Goal: Task Accomplishment & Management: Manage account settings

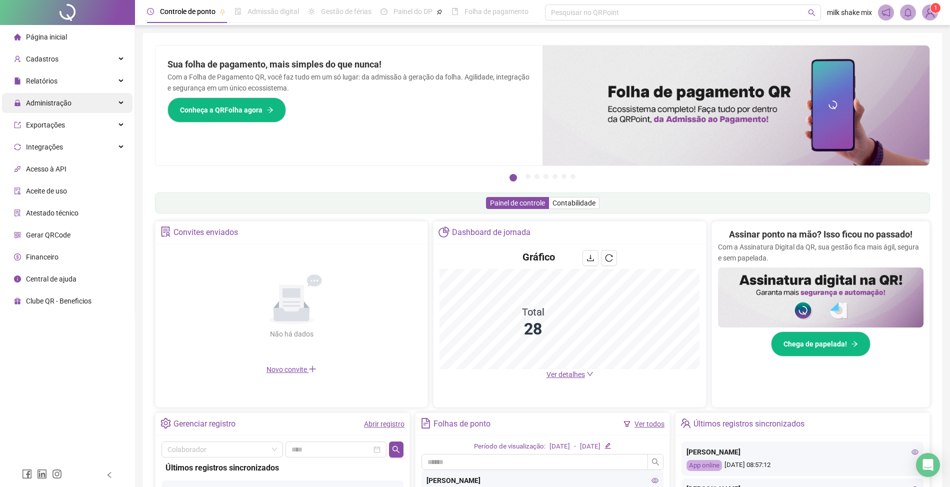
click at [39, 111] on span "Administração" at bounding box center [42, 103] width 57 height 20
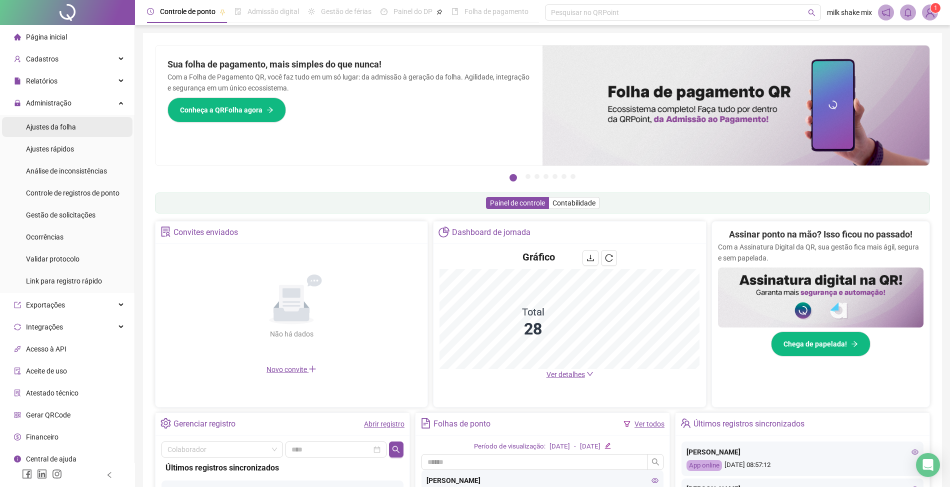
click at [78, 128] on li "Ajustes da folha" at bounding box center [67, 127] width 130 height 20
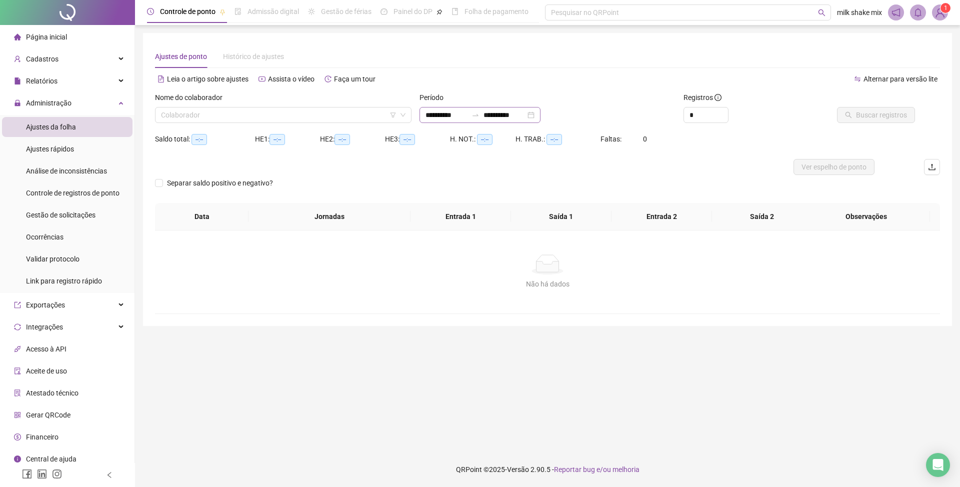
click at [428, 122] on div "**********" at bounding box center [479, 115] width 121 height 16
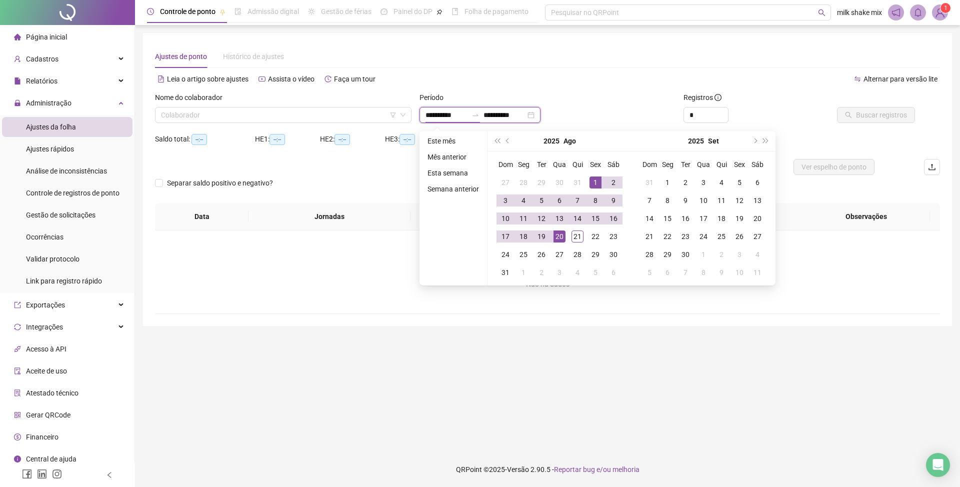
click at [428, 114] on input "**********" at bounding box center [446, 114] width 42 height 11
type input "**********"
click at [601, 181] on td "1" at bounding box center [595, 182] width 18 height 18
type input "**********"
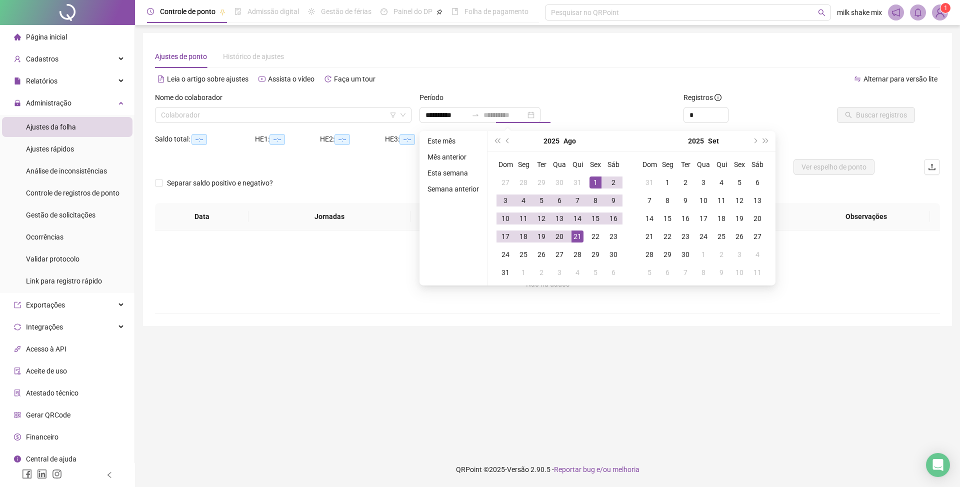
click at [582, 240] on div "21" at bounding box center [577, 236] width 12 height 12
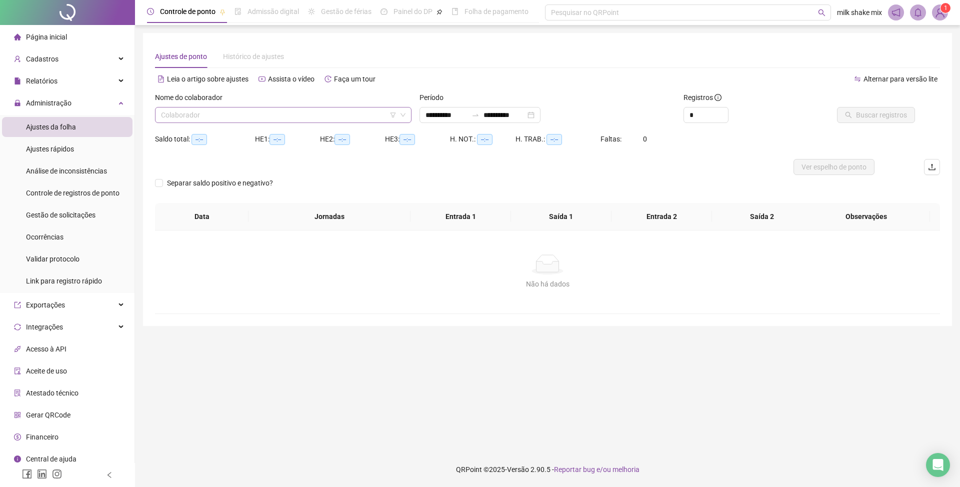
click at [372, 120] on input "search" at bounding box center [278, 114] width 235 height 15
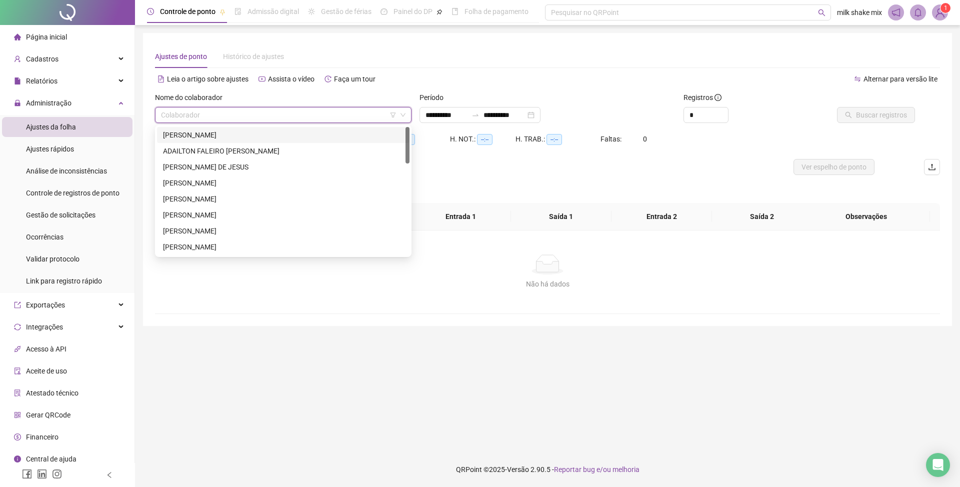
click at [320, 134] on div "[PERSON_NAME]" at bounding box center [283, 134] width 240 height 11
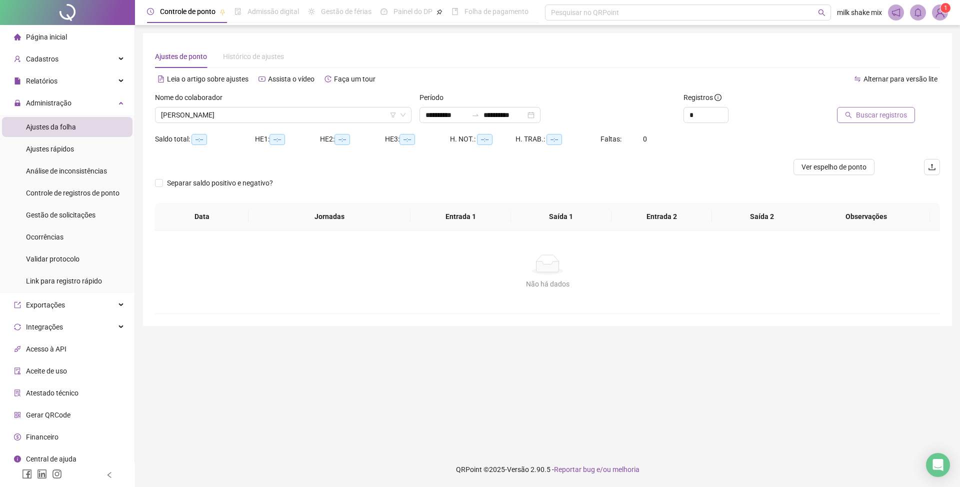
click at [870, 116] on span "Buscar registros" at bounding box center [881, 114] width 51 height 11
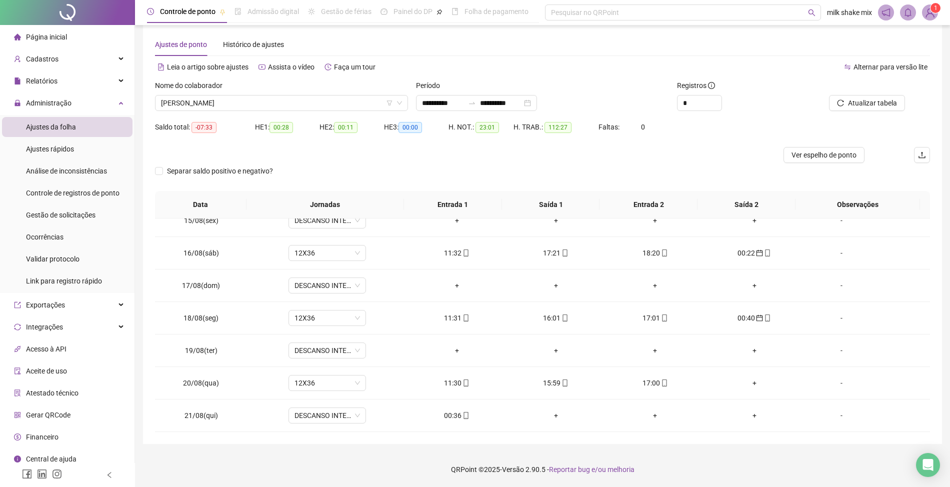
scroll to position [472, 0]
click at [452, 415] on div "00:36" at bounding box center [456, 415] width 83 height 11
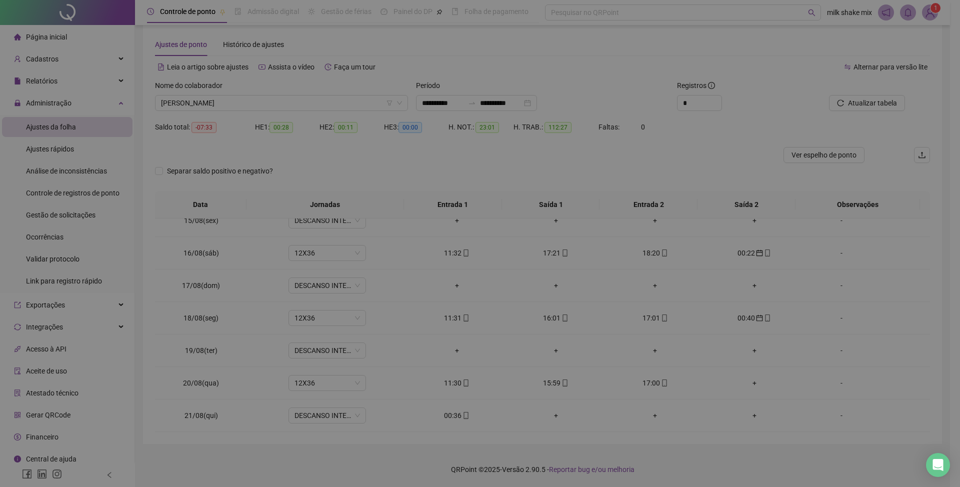
type input "**********"
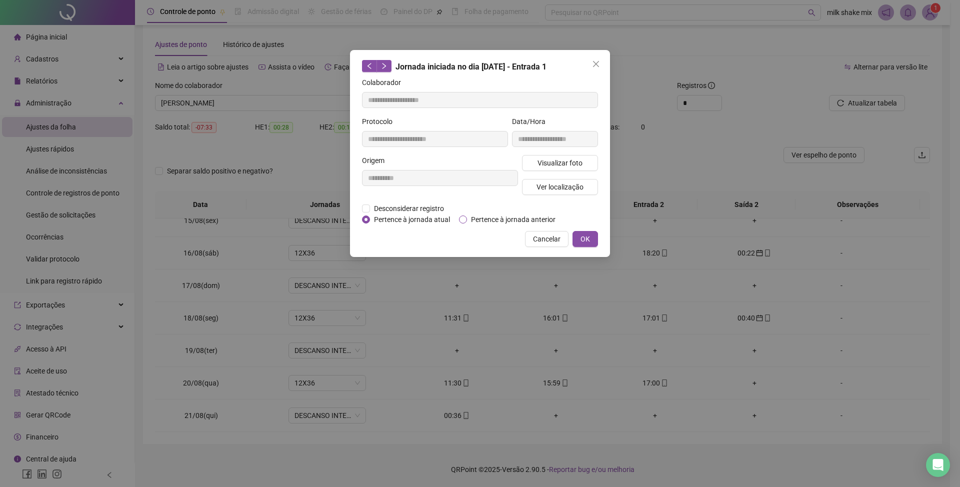
click at [542, 220] on span "Pertence à jornada anterior" at bounding box center [513, 219] width 92 height 11
click at [596, 248] on div "**********" at bounding box center [480, 153] width 260 height 207
click at [587, 235] on span "OK" at bounding box center [584, 238] width 9 height 11
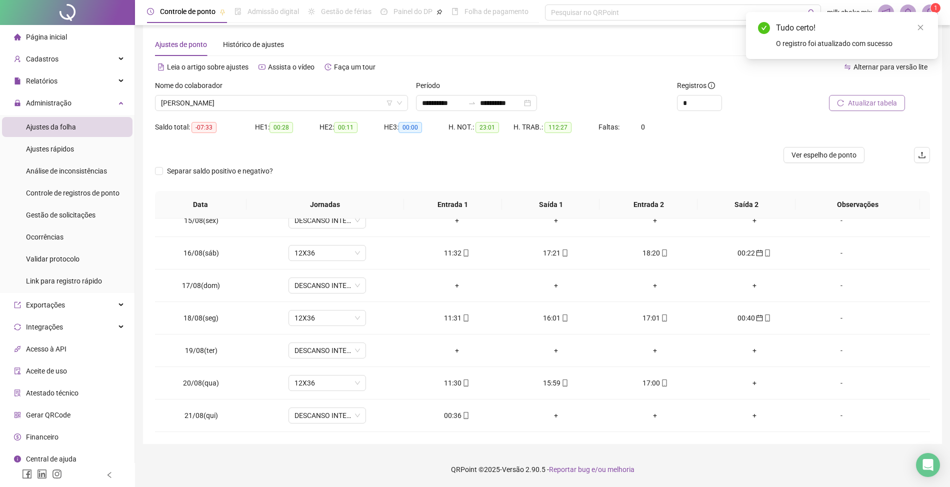
click at [884, 99] on span "Atualizar tabela" at bounding box center [872, 102] width 49 height 11
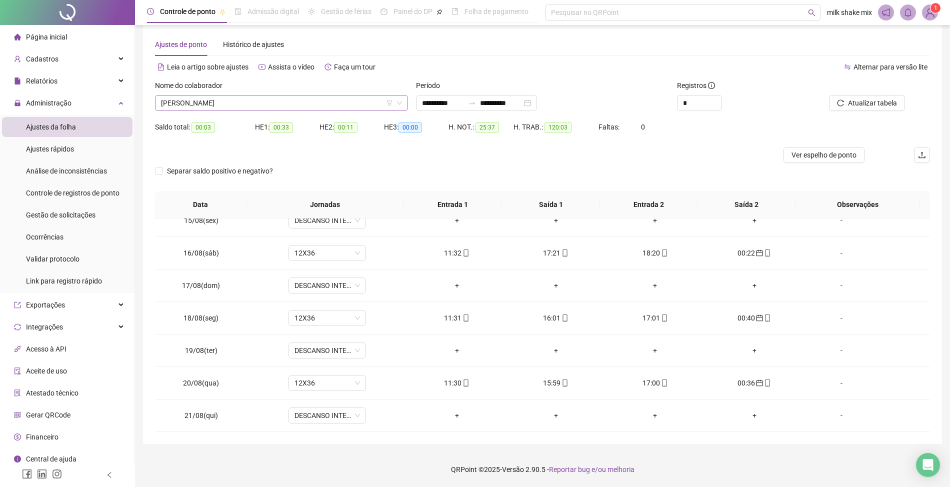
click at [256, 106] on span "[PERSON_NAME]" at bounding box center [281, 102] width 241 height 15
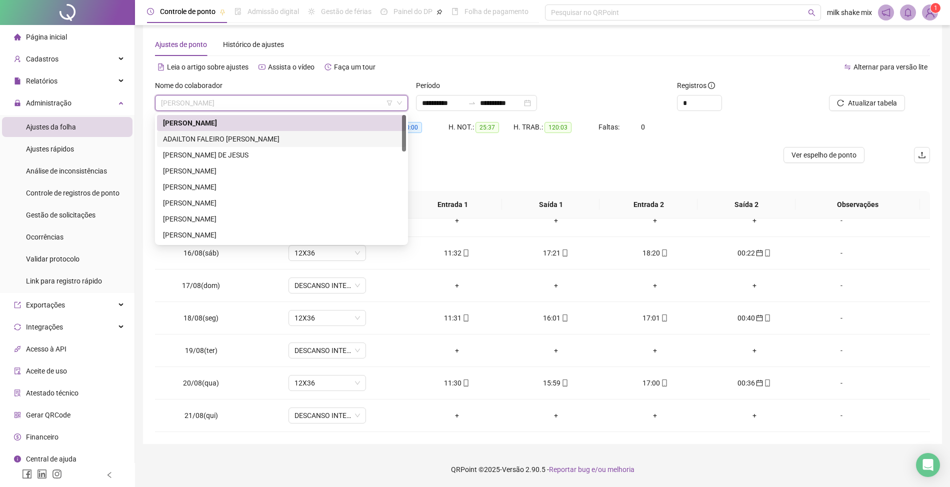
drag, startPoint x: 242, startPoint y: 140, endPoint x: 959, endPoint y: 67, distance: 720.4
click at [242, 140] on div "ADAILTON FALEIRO [PERSON_NAME]" at bounding box center [281, 138] width 237 height 11
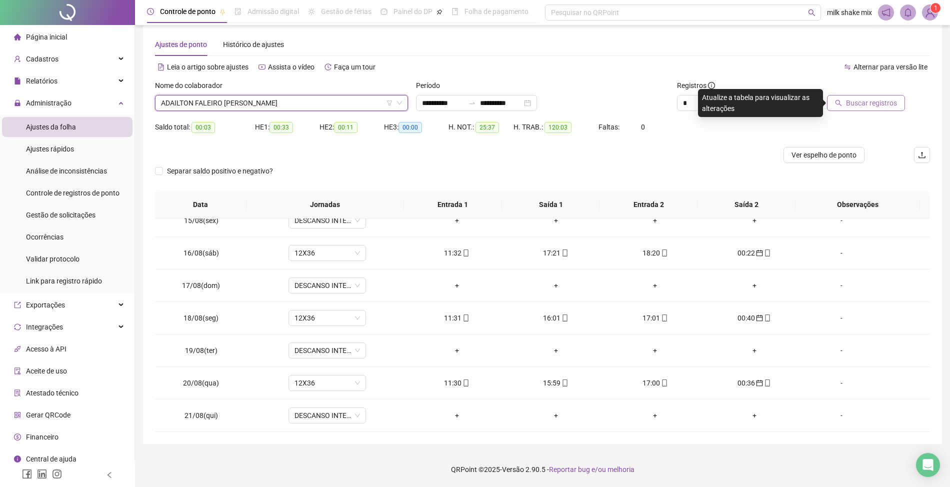
click at [858, 102] on span "Buscar registros" at bounding box center [871, 102] width 51 height 11
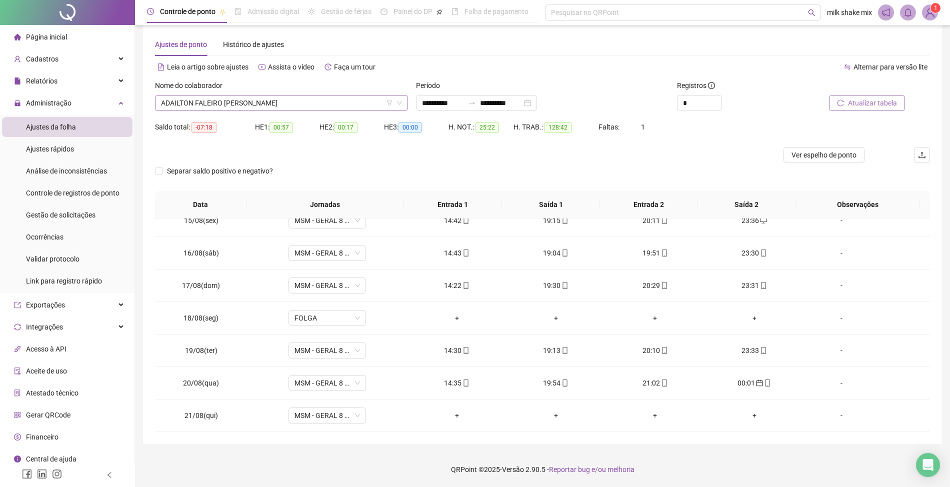
click at [262, 108] on span "ADAILTON FALEIRO [PERSON_NAME]" at bounding box center [281, 102] width 241 height 15
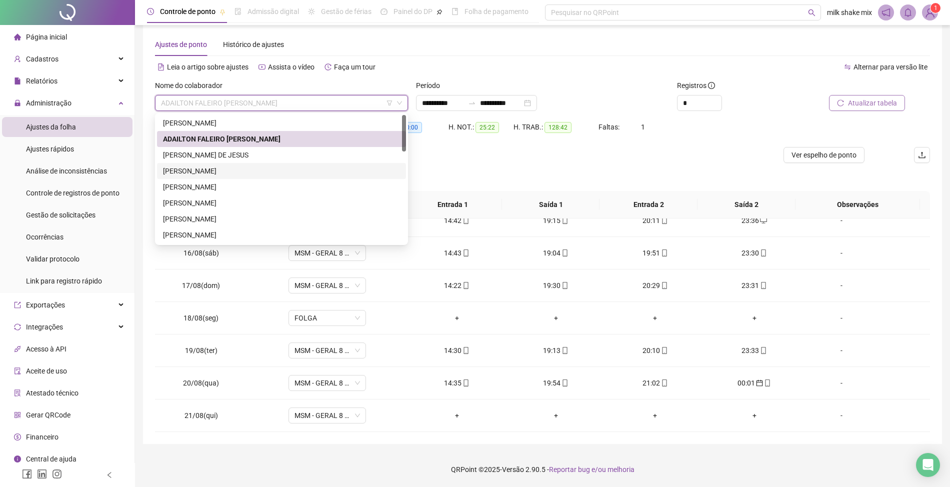
drag, startPoint x: 230, startPoint y: 164, endPoint x: 959, endPoint y: 119, distance: 730.0
click at [230, 164] on div "[PERSON_NAME]" at bounding box center [281, 171] width 249 height 16
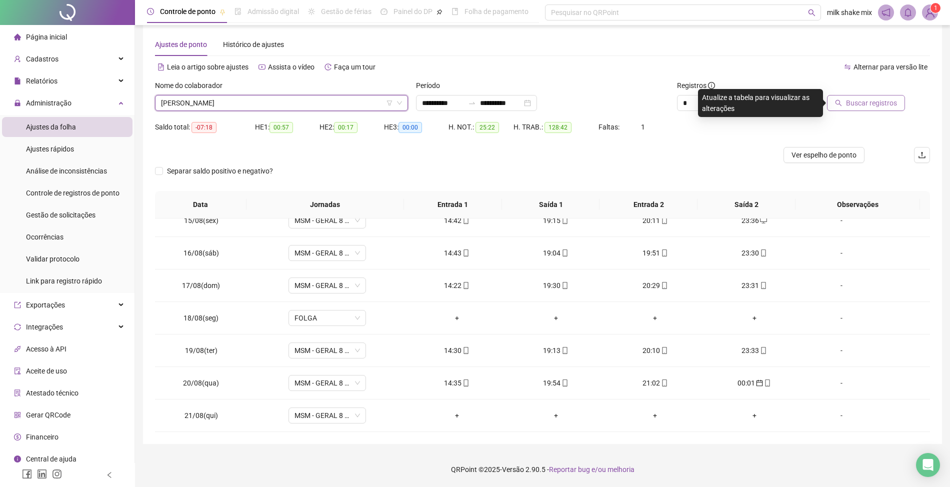
click at [858, 107] on span "Buscar registros" at bounding box center [871, 102] width 51 height 11
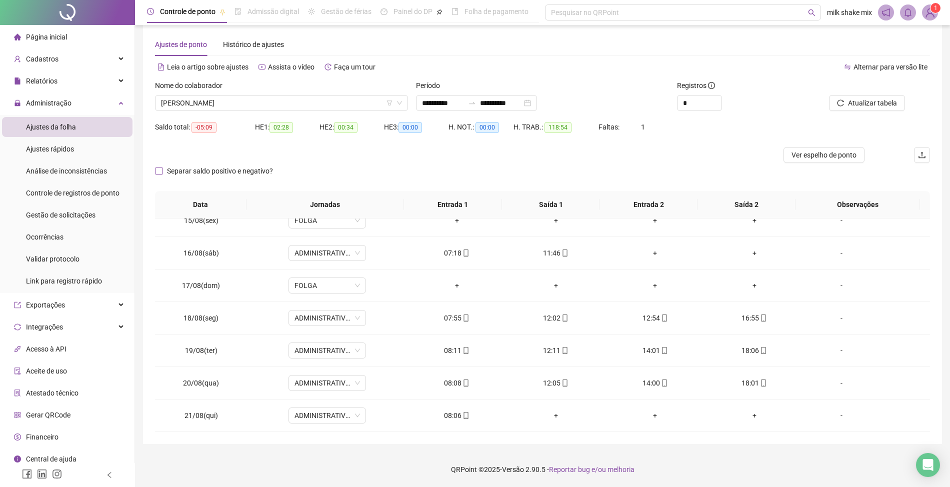
click at [196, 168] on span "Separar saldo positivo e negativo?" at bounding box center [220, 170] width 114 height 11
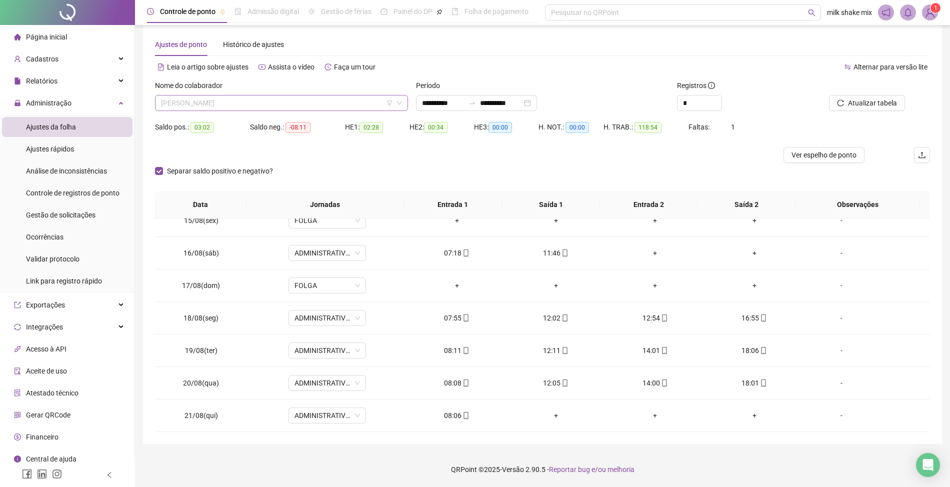
click at [302, 104] on span "[PERSON_NAME]" at bounding box center [281, 102] width 241 height 15
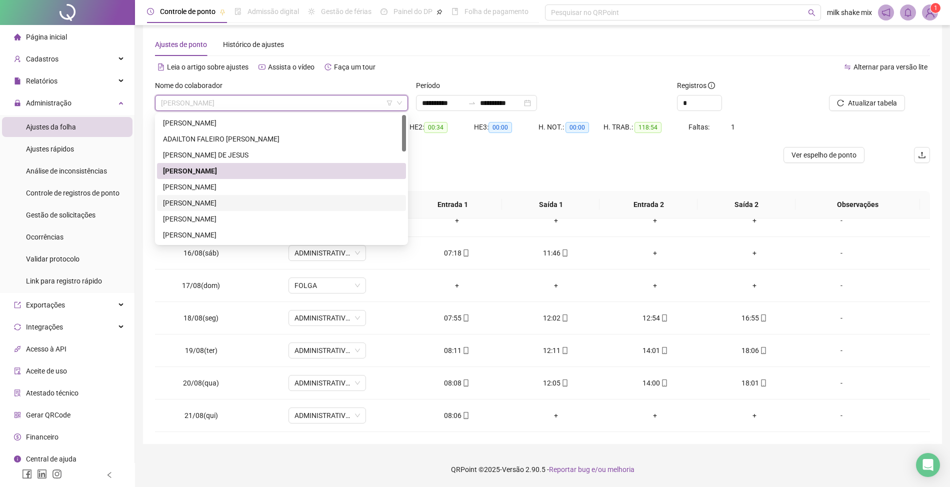
click at [169, 209] on div "[PERSON_NAME]" at bounding box center [281, 203] width 249 height 16
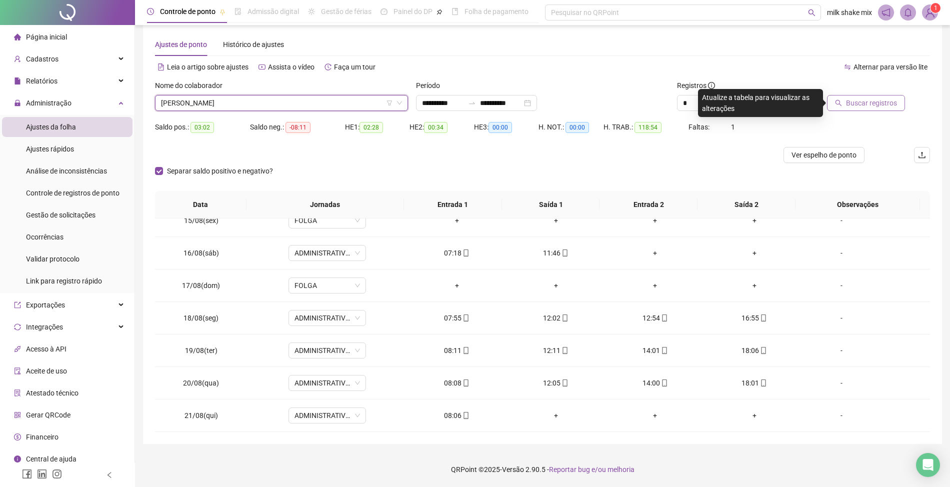
click at [877, 108] on span "Buscar registros" at bounding box center [871, 102] width 51 height 11
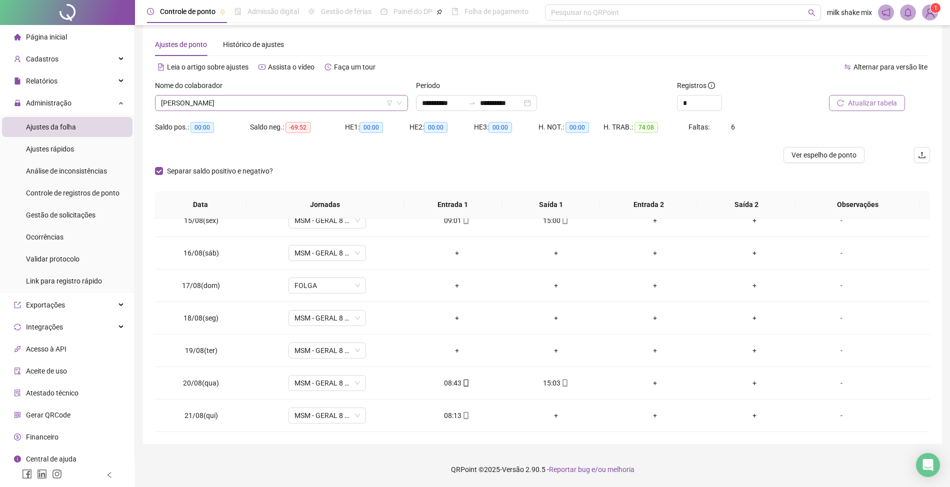
click at [286, 107] on span "[PERSON_NAME]" at bounding box center [281, 102] width 241 height 15
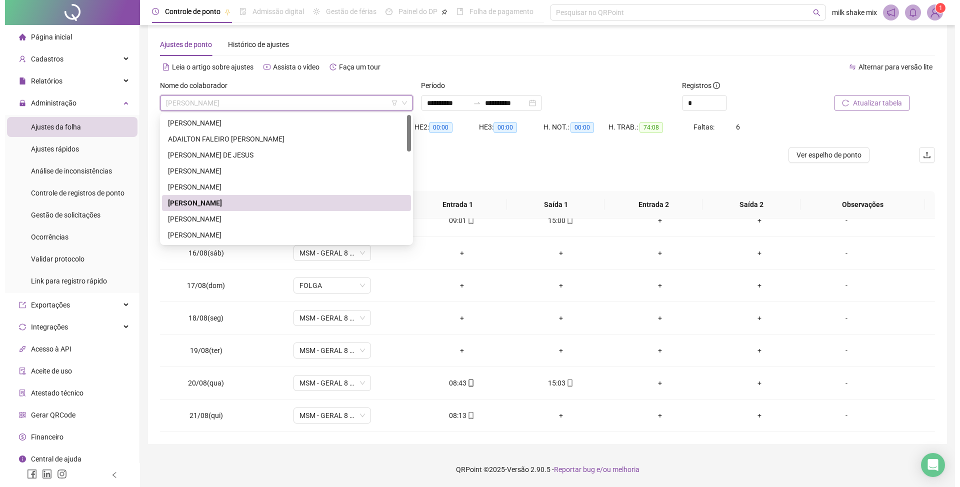
scroll to position [66, 0]
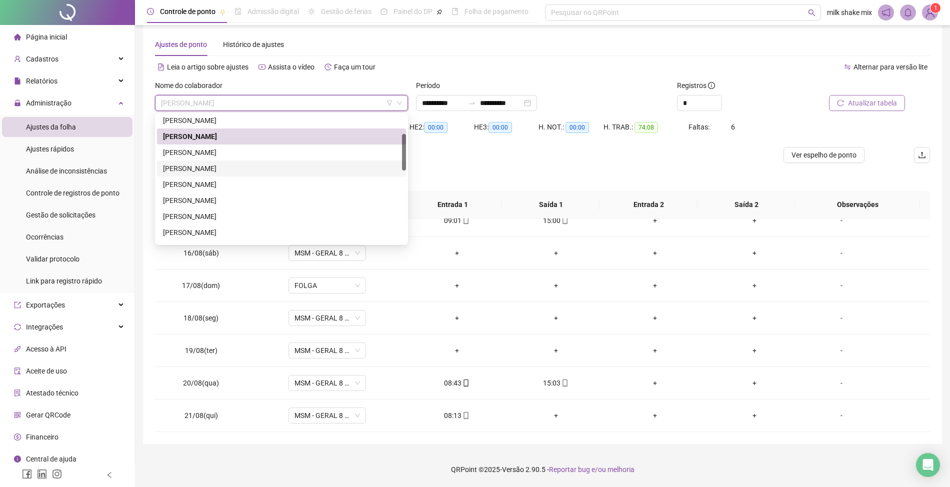
drag, startPoint x: 235, startPoint y: 170, endPoint x: 284, endPoint y: 164, distance: 49.4
click at [235, 170] on div "[PERSON_NAME]" at bounding box center [281, 168] width 237 height 11
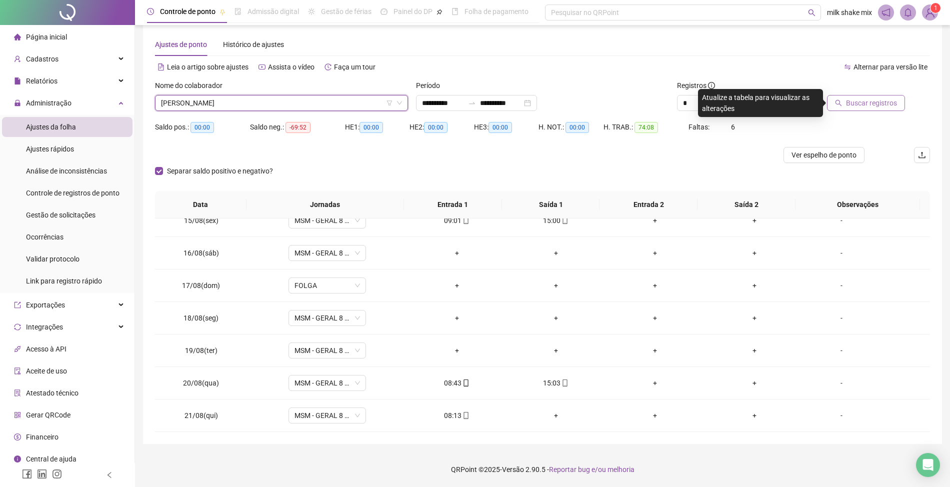
click at [855, 100] on span "Buscar registros" at bounding box center [871, 102] width 51 height 11
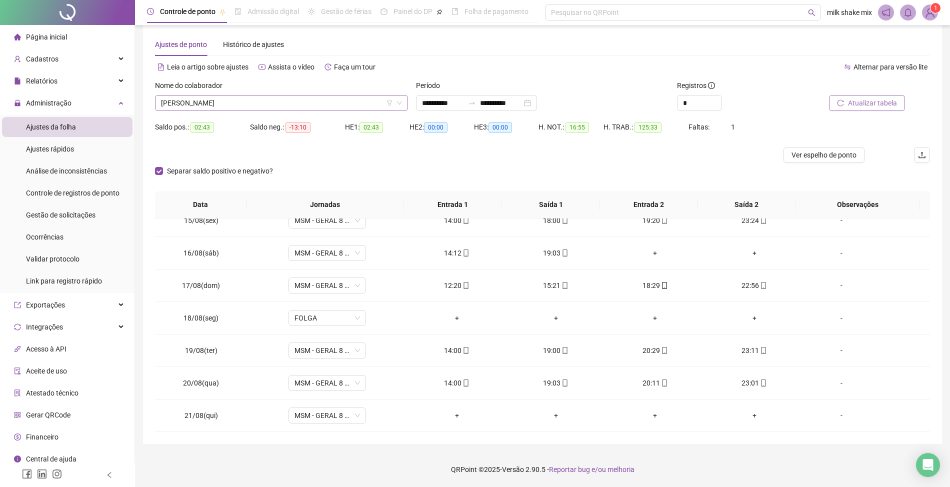
click at [346, 100] on span "[PERSON_NAME]" at bounding box center [281, 102] width 241 height 15
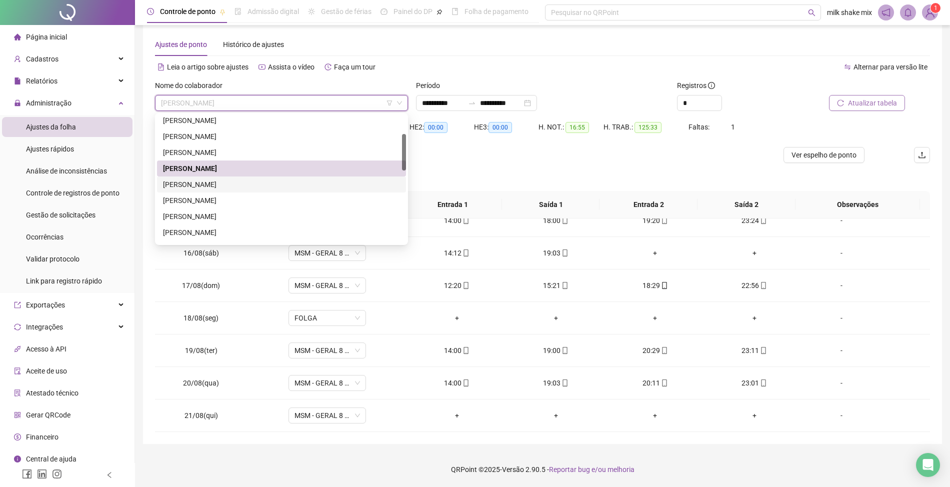
click at [257, 185] on div "[PERSON_NAME]" at bounding box center [281, 184] width 237 height 11
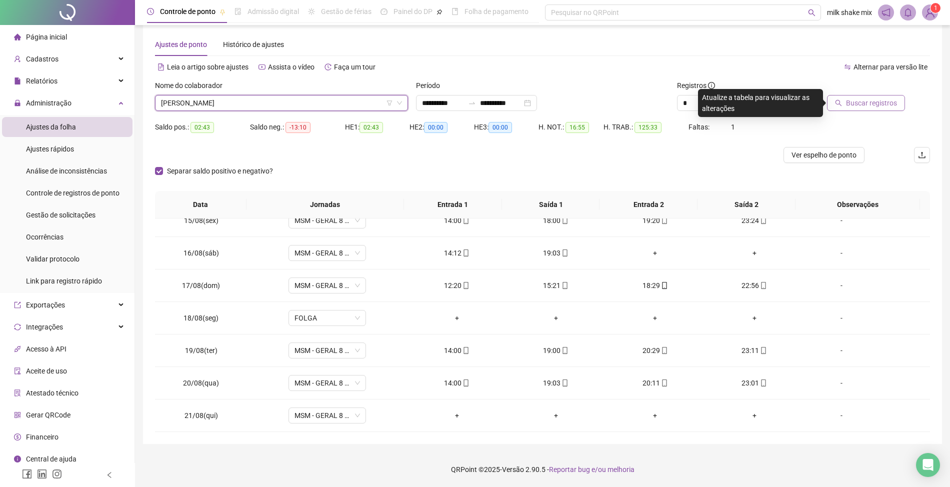
click at [865, 107] on span "Buscar registros" at bounding box center [871, 102] width 51 height 11
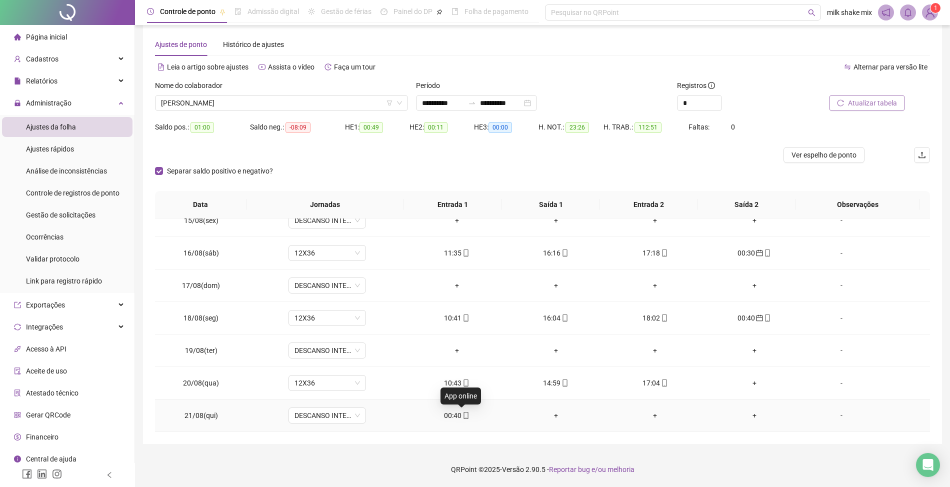
click at [463, 418] on icon "mobile" at bounding box center [465, 415] width 4 height 7
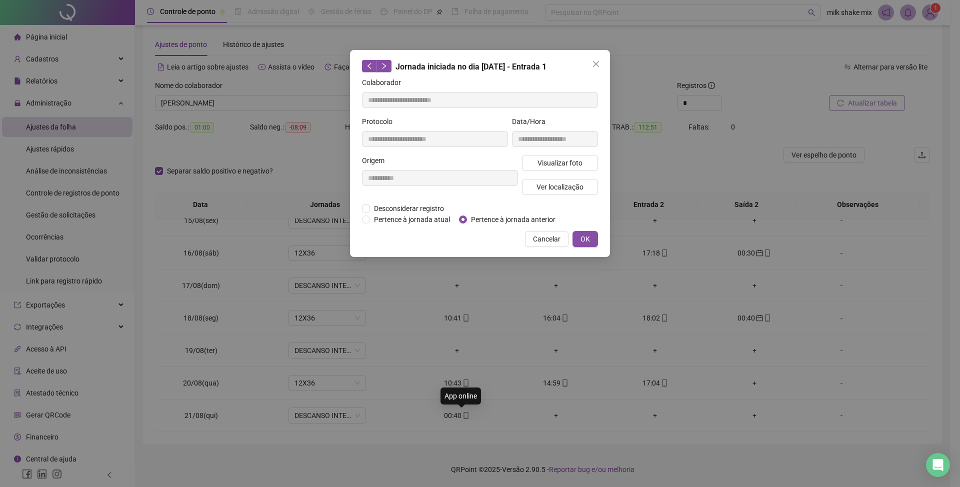
type input "**********"
click at [546, 217] on span "Pertence à jornada anterior" at bounding box center [513, 219] width 92 height 11
click at [592, 242] on button "OK" at bounding box center [584, 239] width 25 height 16
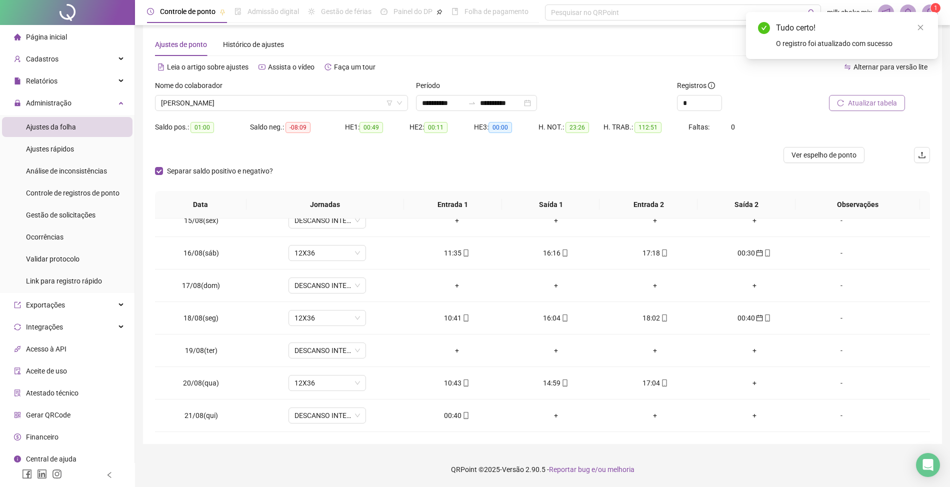
click at [889, 99] on span "Atualizar tabela" at bounding box center [872, 102] width 49 height 11
click at [319, 108] on span "[PERSON_NAME]" at bounding box center [281, 102] width 241 height 15
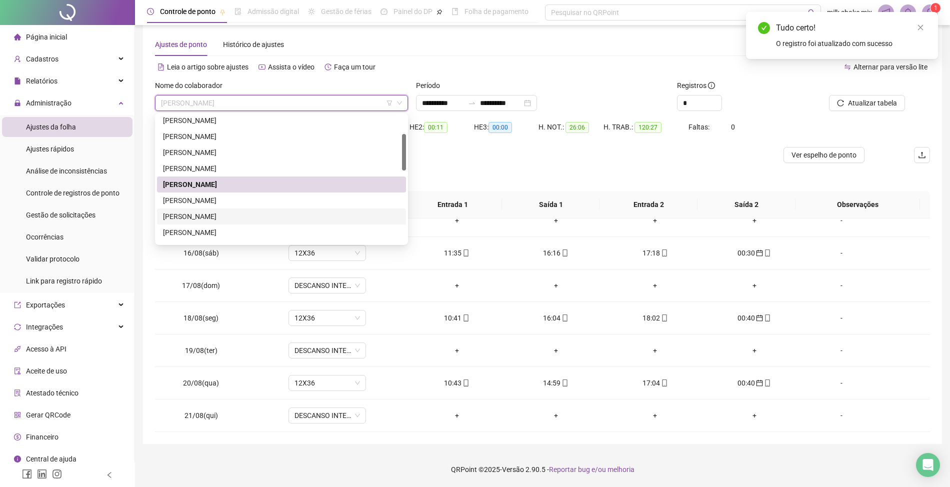
click at [199, 220] on div "[PERSON_NAME]" at bounding box center [281, 216] width 237 height 11
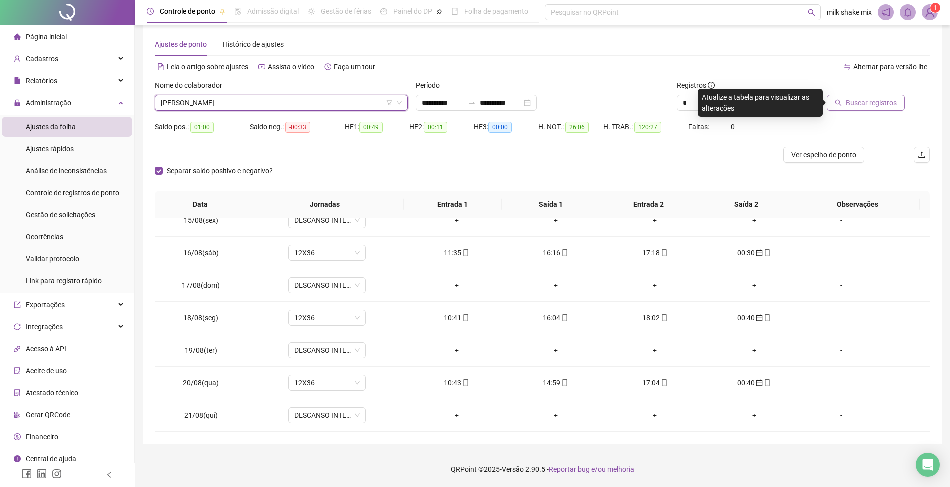
click at [883, 110] on button "Buscar registros" at bounding box center [866, 103] width 78 height 16
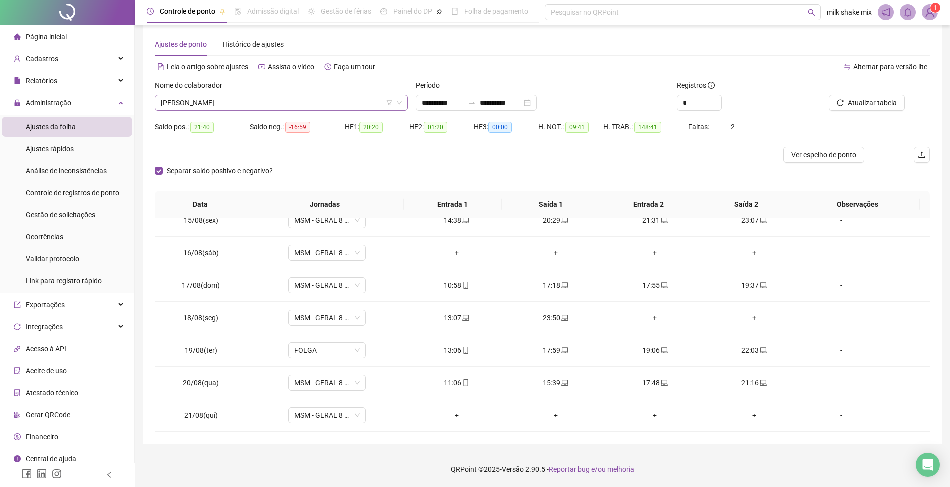
click at [257, 103] on span "[PERSON_NAME]" at bounding box center [281, 102] width 241 height 15
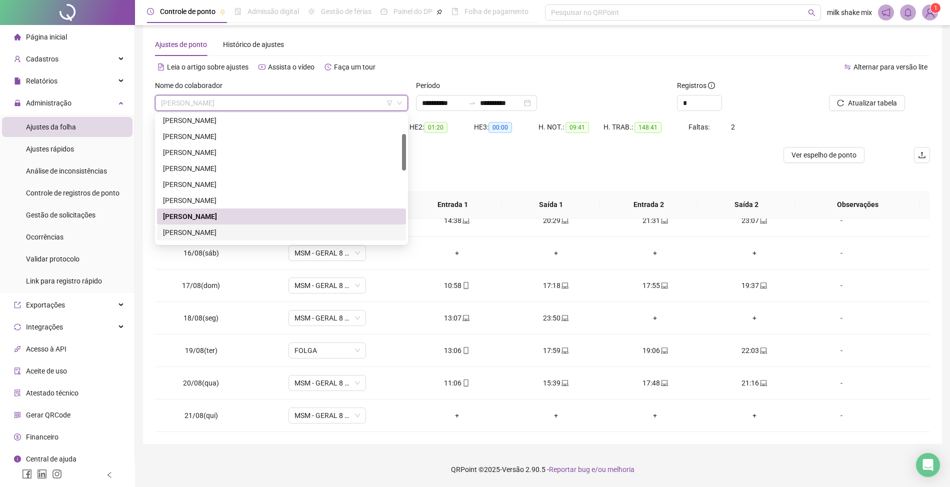
click at [240, 234] on div "[PERSON_NAME]" at bounding box center [281, 232] width 237 height 11
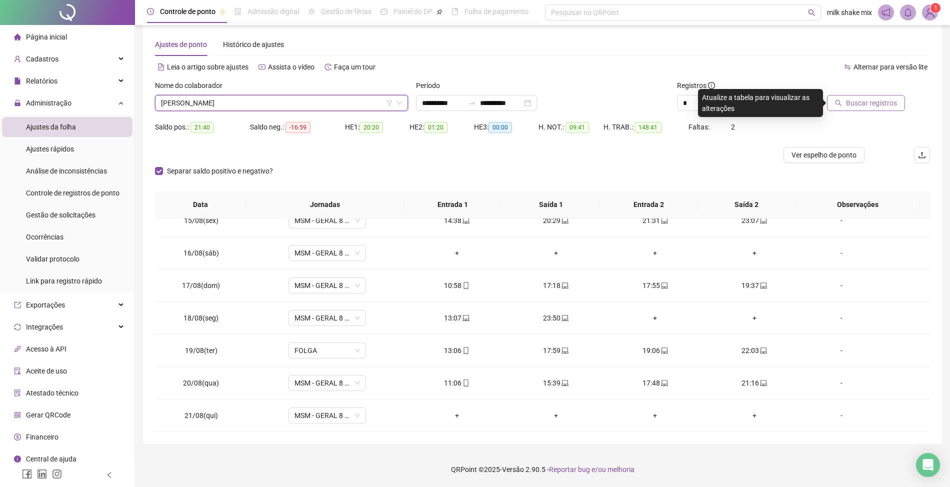
click at [853, 109] on button "Buscar registros" at bounding box center [866, 103] width 78 height 16
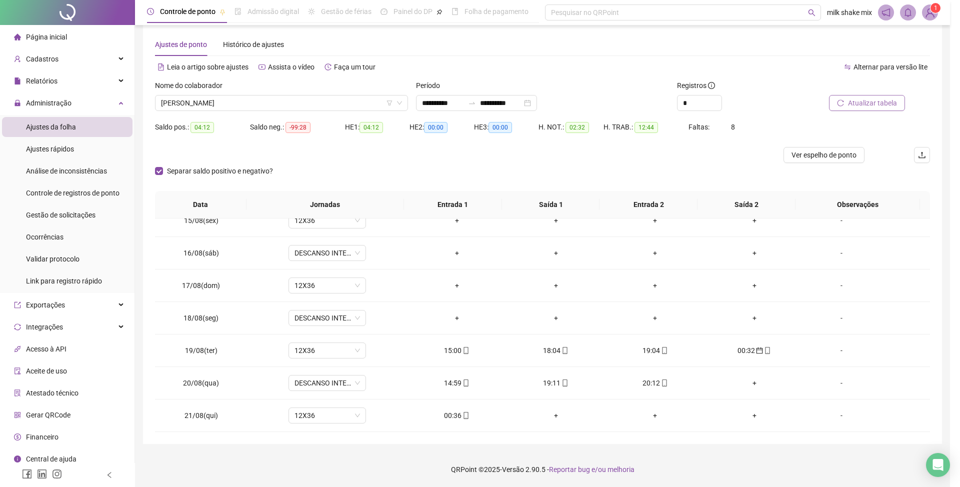
scroll to position [342, 0]
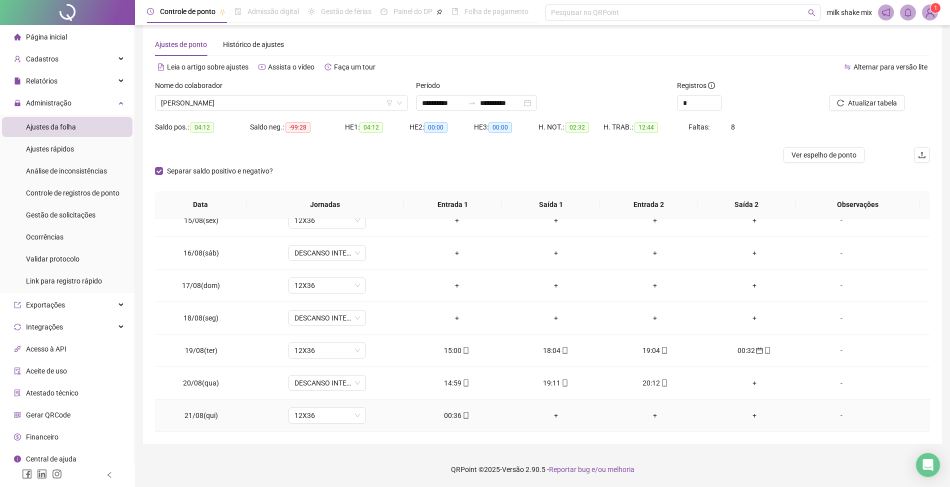
click at [450, 410] on div "00:36" at bounding box center [456, 415] width 83 height 11
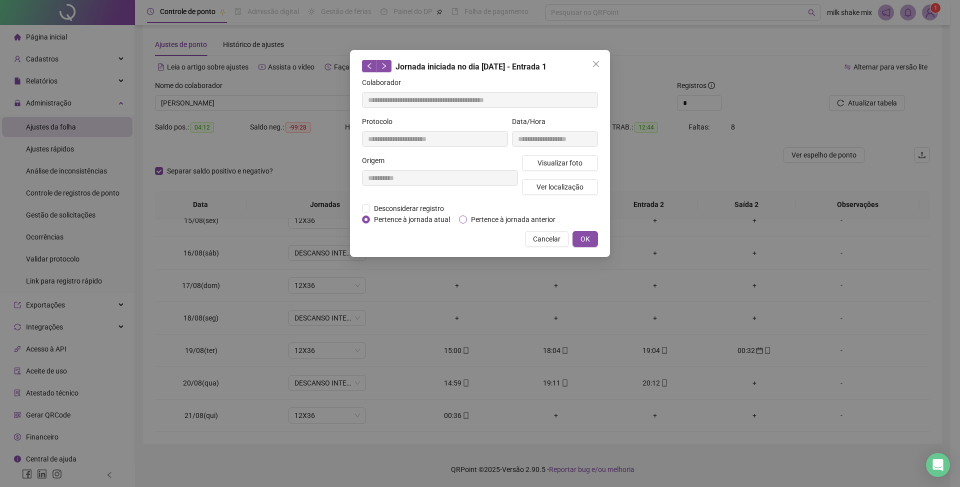
click at [480, 217] on span "Pertence à jornada anterior" at bounding box center [513, 219] width 92 height 11
click at [582, 240] on button "OK" at bounding box center [584, 239] width 25 height 16
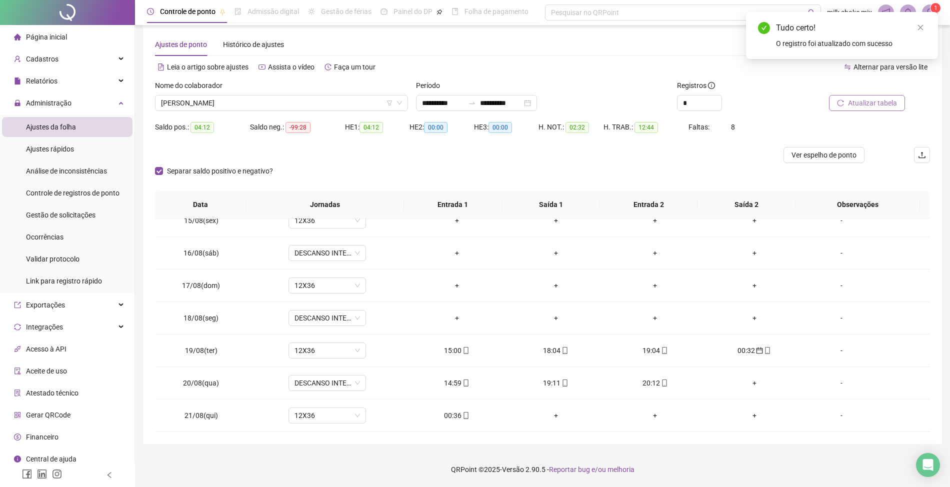
click at [872, 104] on span "Atualizar tabela" at bounding box center [872, 102] width 49 height 11
click at [353, 100] on span "[PERSON_NAME]" at bounding box center [281, 102] width 241 height 15
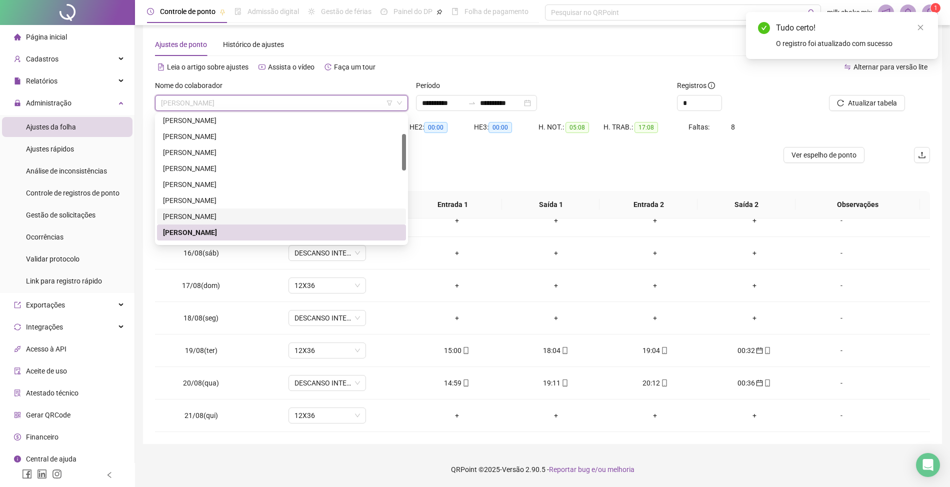
click at [210, 220] on div "[PERSON_NAME]" at bounding box center [281, 216] width 237 height 11
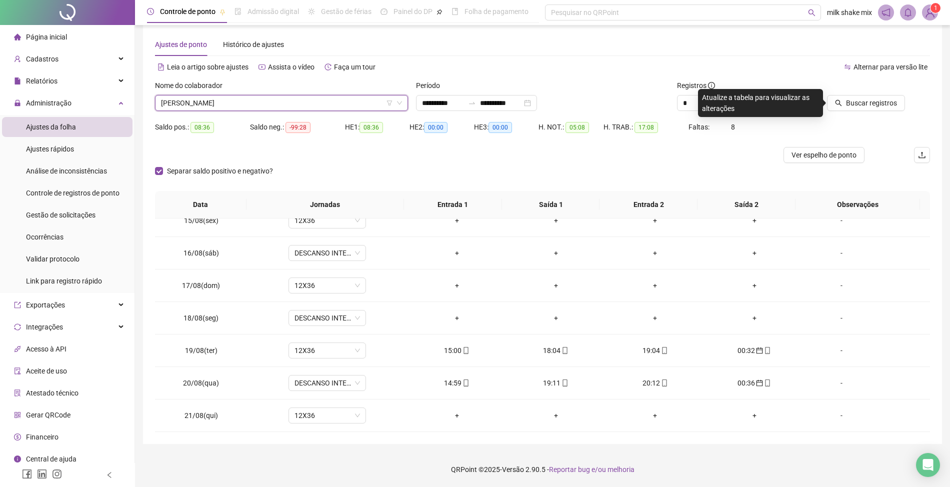
click at [835, 112] on div "Buscar registros" at bounding box center [868, 99] width 130 height 39
click at [885, 110] on button "Buscar registros" at bounding box center [866, 103] width 78 height 16
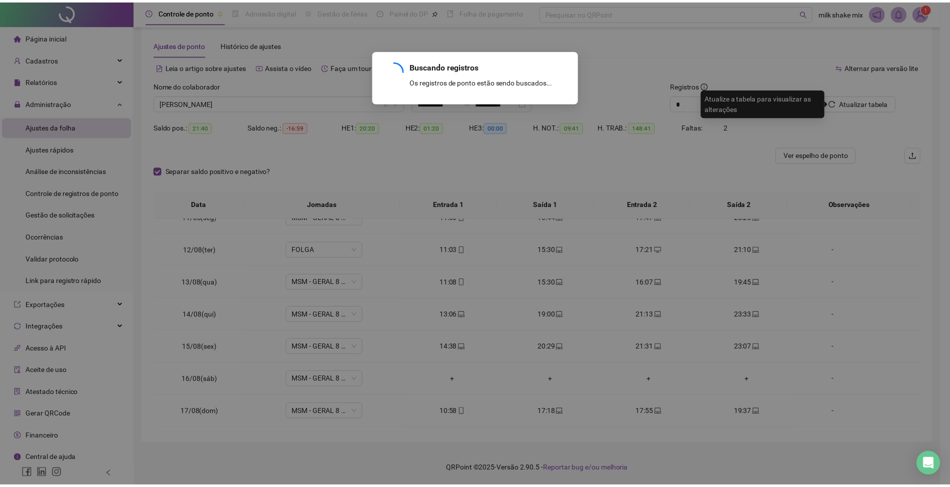
scroll to position [472, 0]
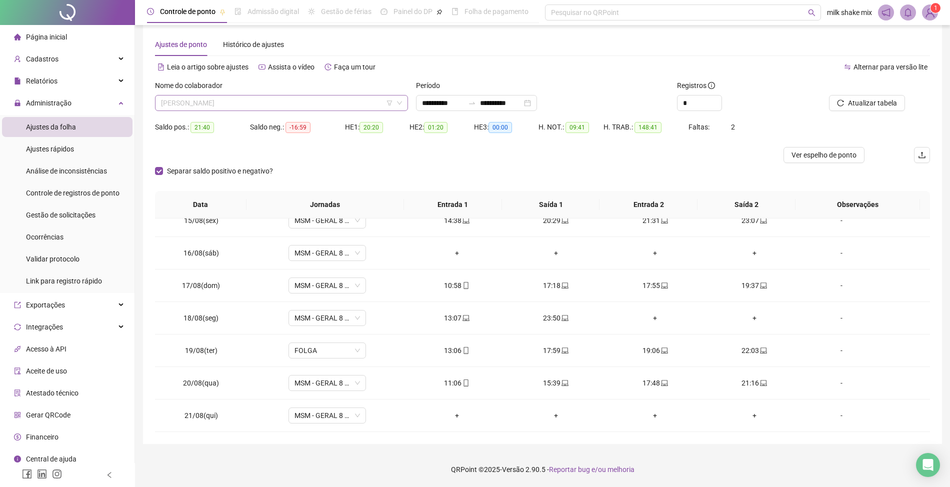
click at [347, 102] on span "[PERSON_NAME]" at bounding box center [281, 102] width 241 height 15
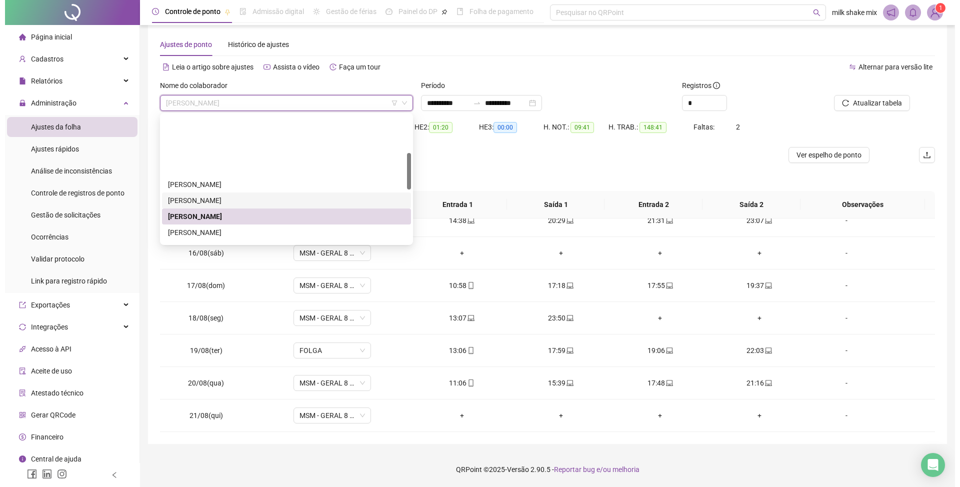
scroll to position [133, 0]
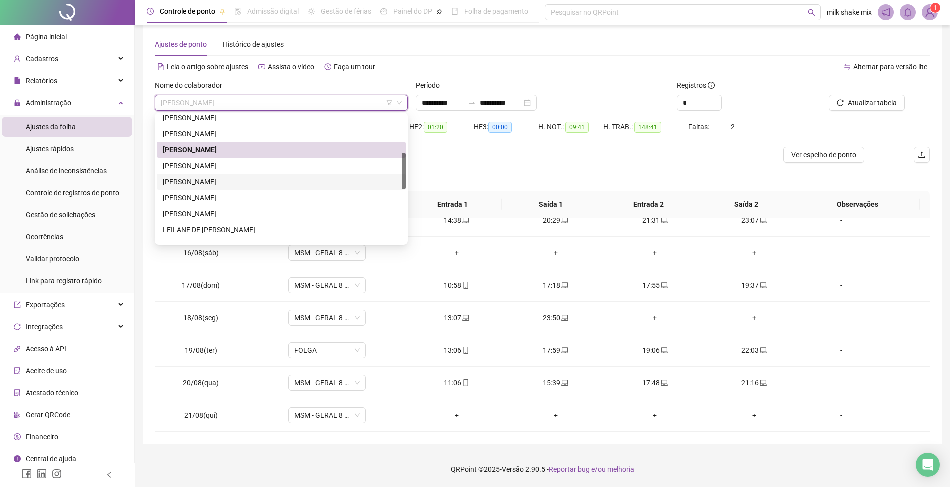
click at [252, 186] on div "[PERSON_NAME]" at bounding box center [281, 181] width 237 height 11
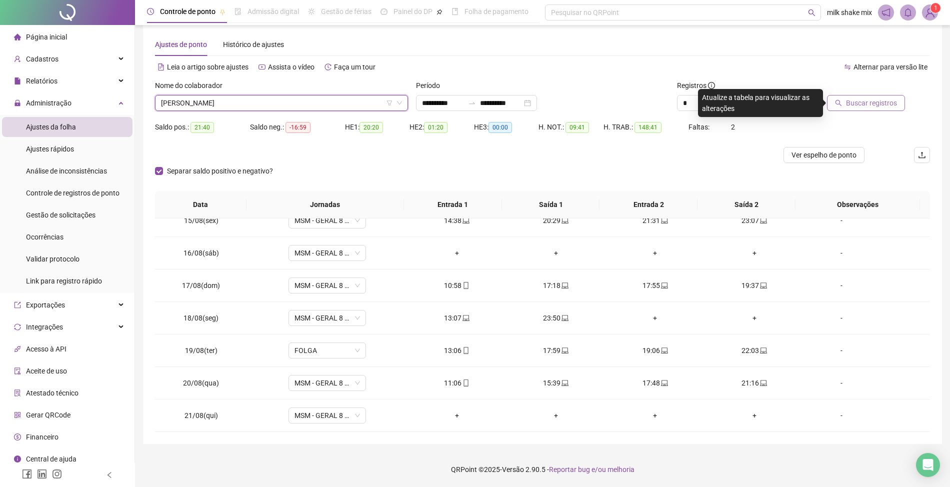
click at [859, 104] on span "Buscar registros" at bounding box center [871, 102] width 51 height 11
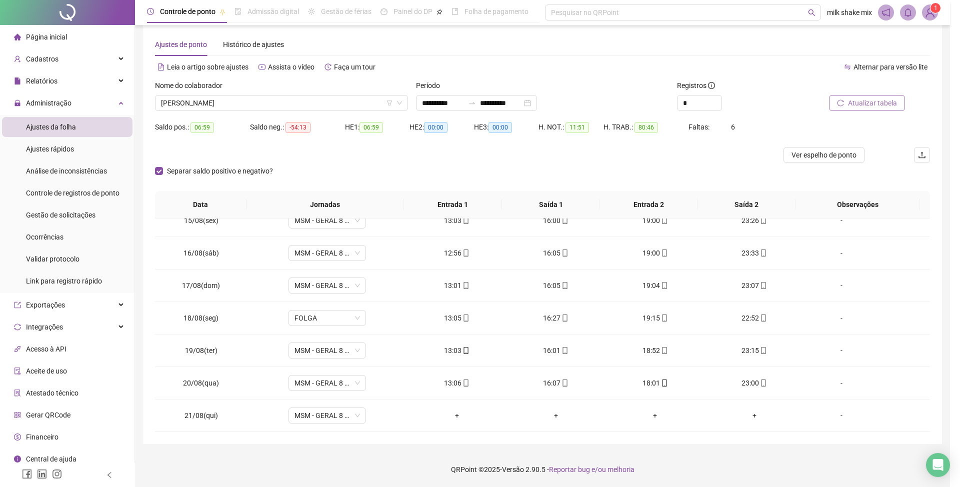
scroll to position [342, 0]
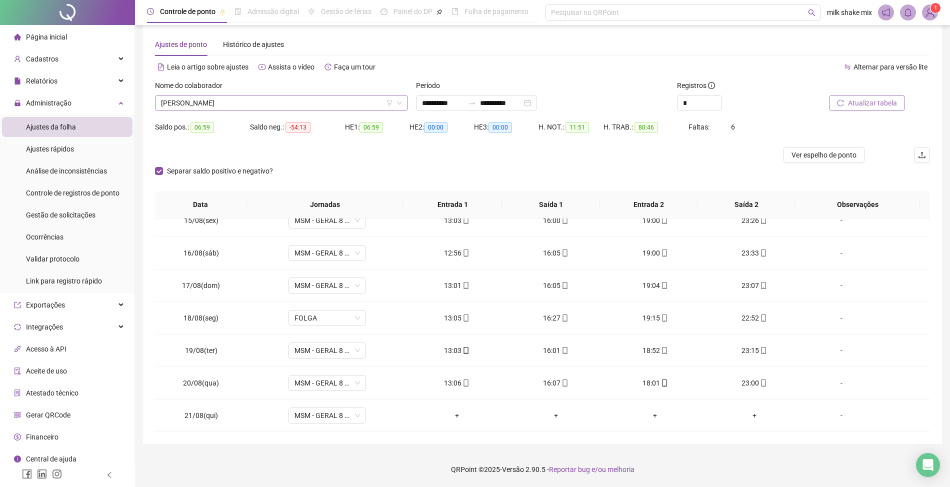
click at [326, 103] on span "[PERSON_NAME]" at bounding box center [281, 102] width 241 height 15
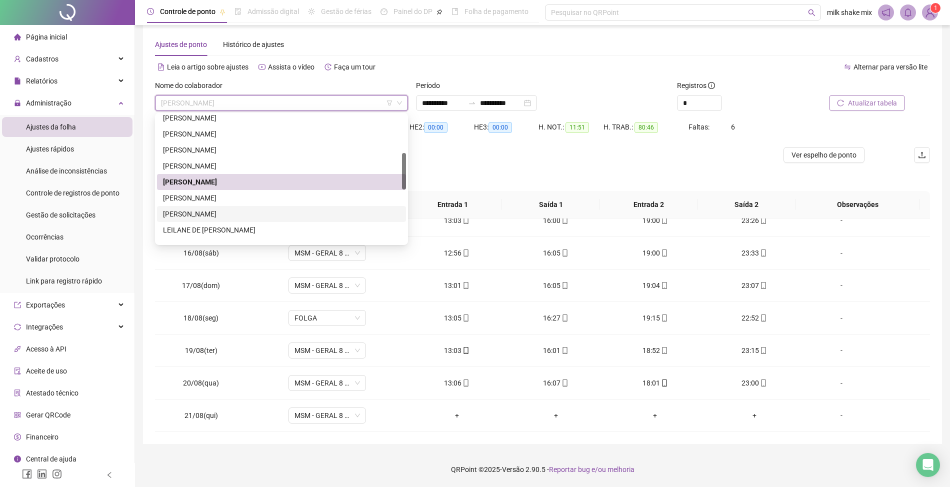
click at [201, 210] on div "[PERSON_NAME]" at bounding box center [281, 213] width 237 height 11
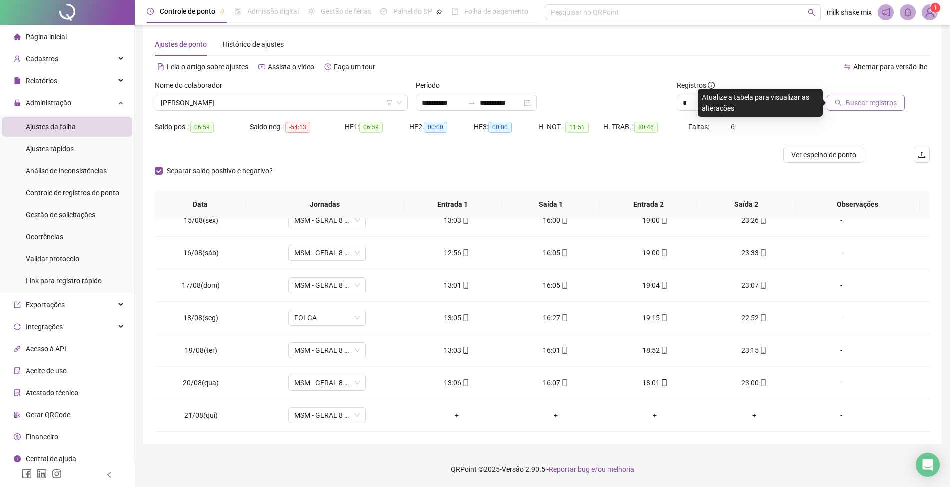
click at [887, 115] on div "Buscar registros" at bounding box center [868, 99] width 130 height 39
click at [884, 99] on span "Buscar registros" at bounding box center [871, 102] width 51 height 11
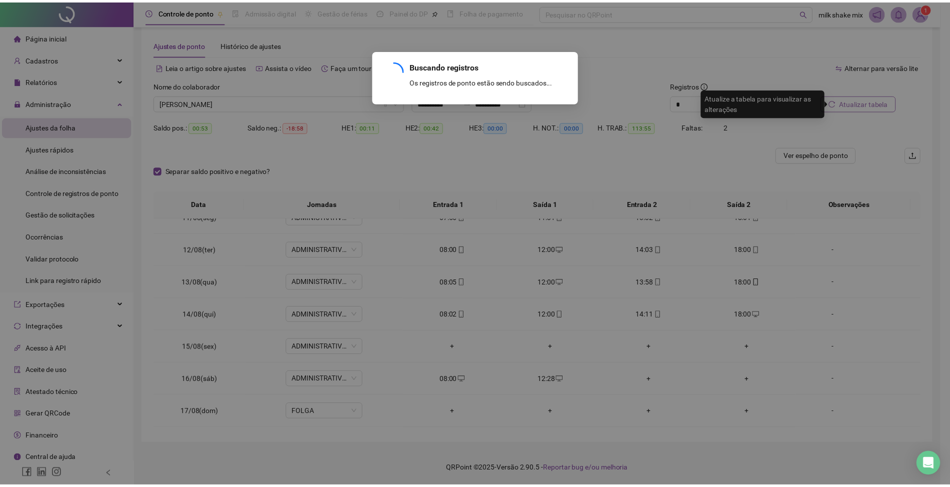
scroll to position [472, 0]
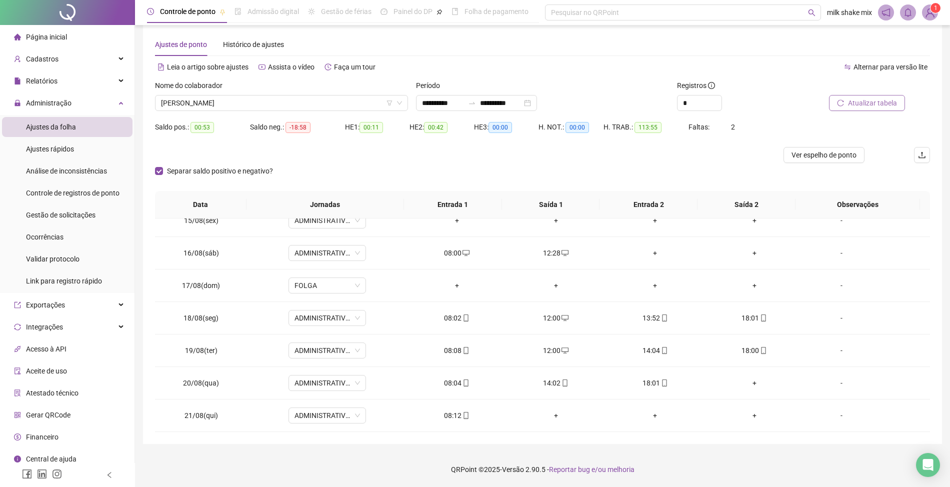
click at [863, 99] on span "Atualizar tabela" at bounding box center [872, 102] width 49 height 11
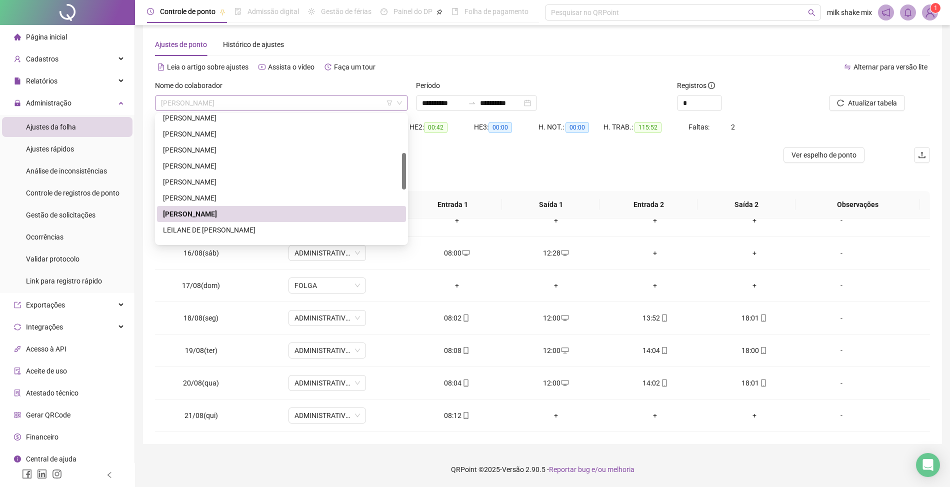
click at [307, 98] on span "[PERSON_NAME]" at bounding box center [281, 102] width 241 height 15
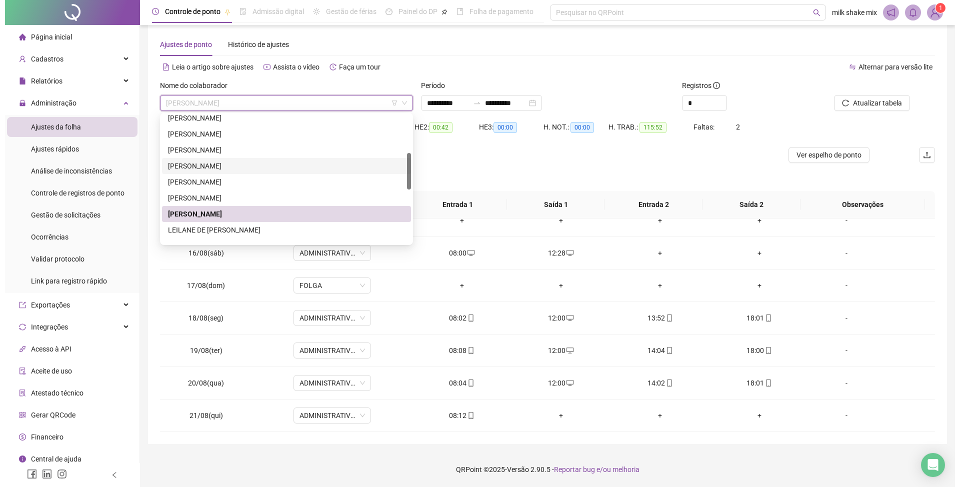
scroll to position [200, 0]
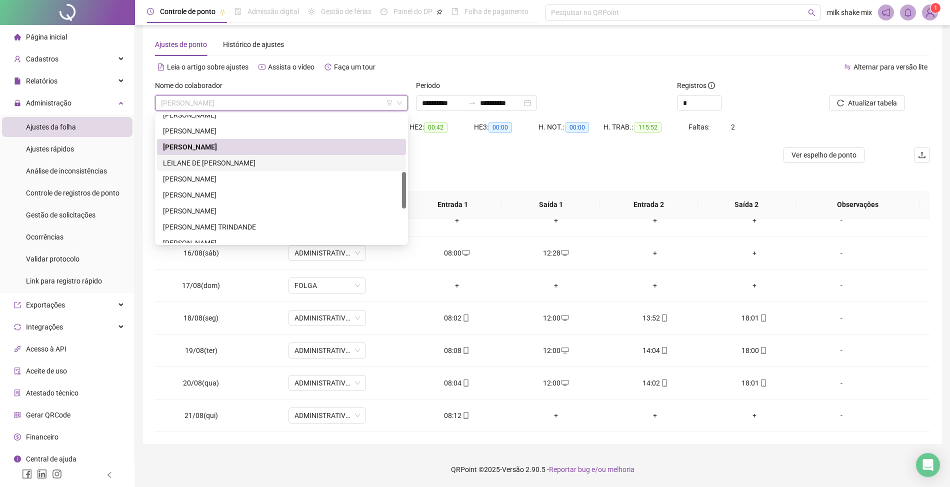
click at [234, 166] on div "LEILANE DE [PERSON_NAME]" at bounding box center [281, 162] width 237 height 11
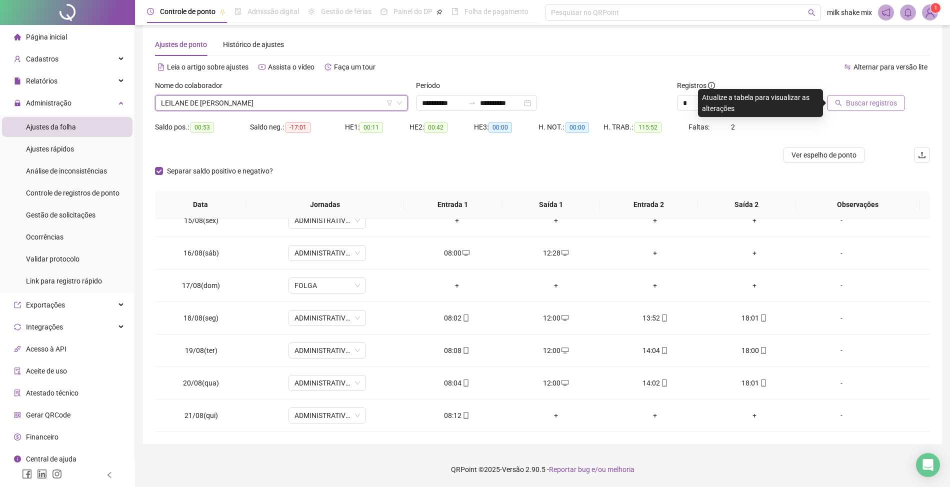
click at [874, 102] on span "Buscar registros" at bounding box center [871, 102] width 51 height 11
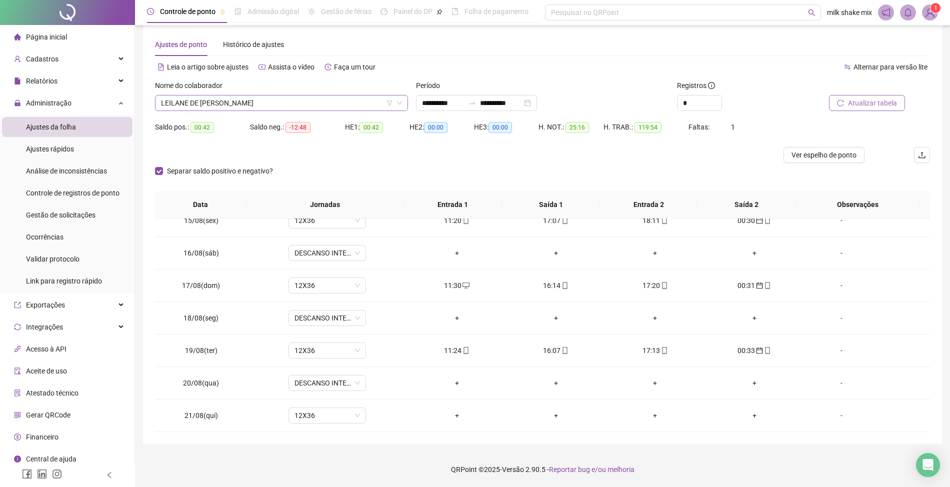
click at [313, 108] on span "LEILANE DE [PERSON_NAME]" at bounding box center [281, 102] width 241 height 15
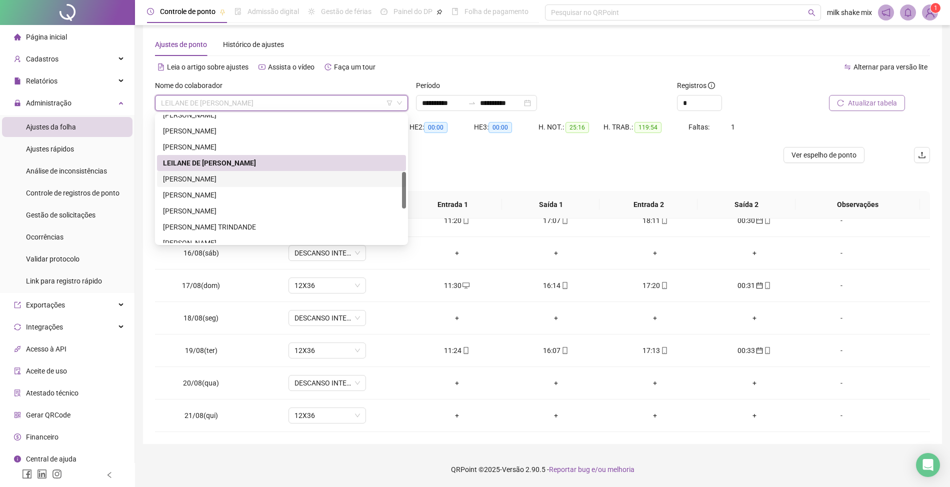
click at [308, 182] on div "[PERSON_NAME]" at bounding box center [281, 178] width 237 height 11
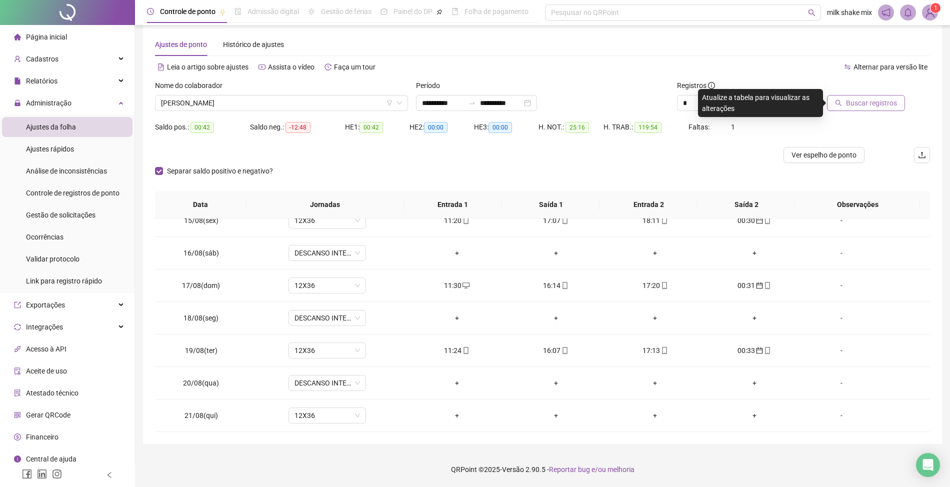
click at [863, 106] on span "Buscar registros" at bounding box center [871, 102] width 51 height 11
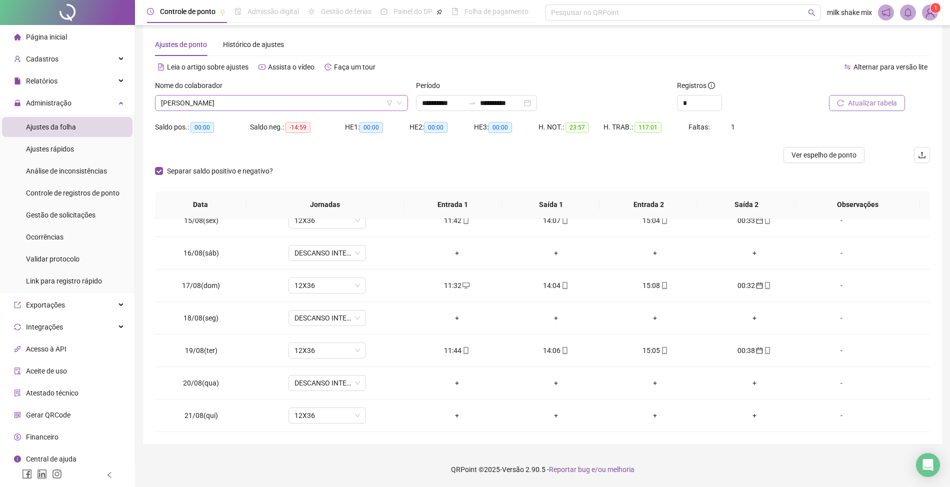
click at [328, 96] on span "[PERSON_NAME]" at bounding box center [281, 102] width 241 height 15
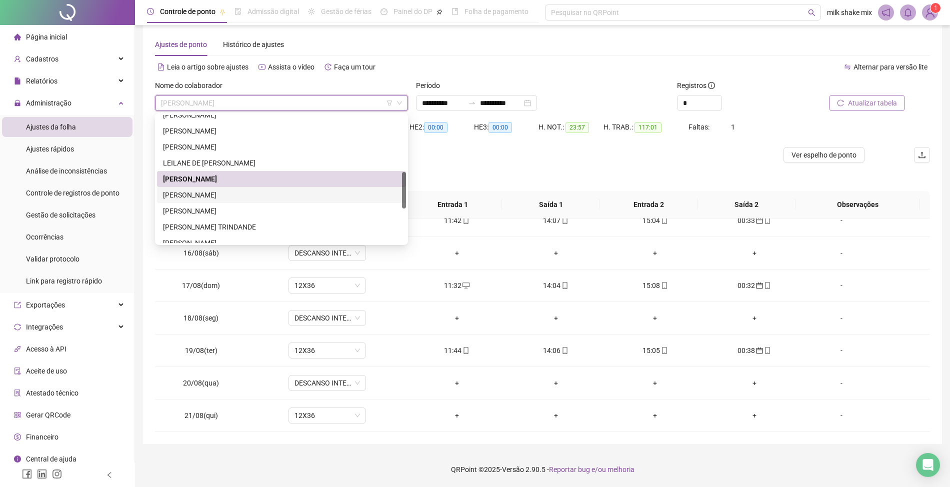
click at [256, 197] on div "[PERSON_NAME]" at bounding box center [281, 194] width 237 height 11
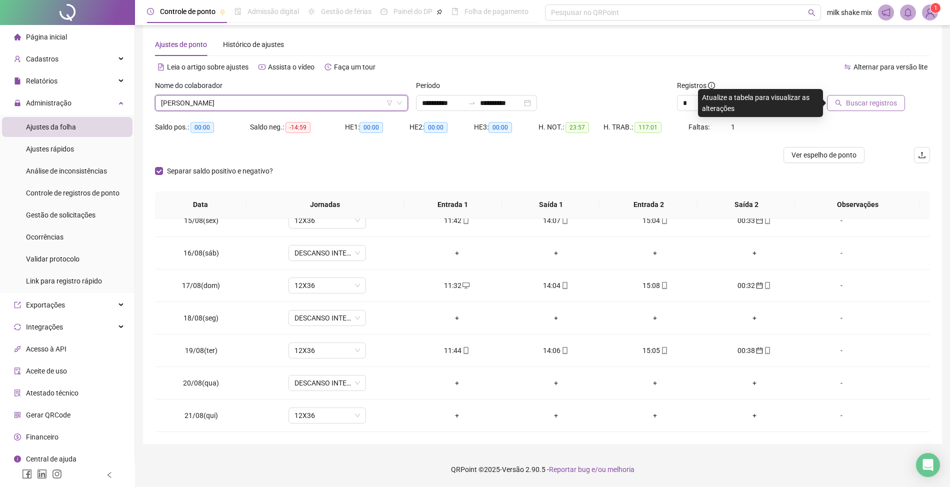
click at [848, 100] on span "Buscar registros" at bounding box center [871, 102] width 51 height 11
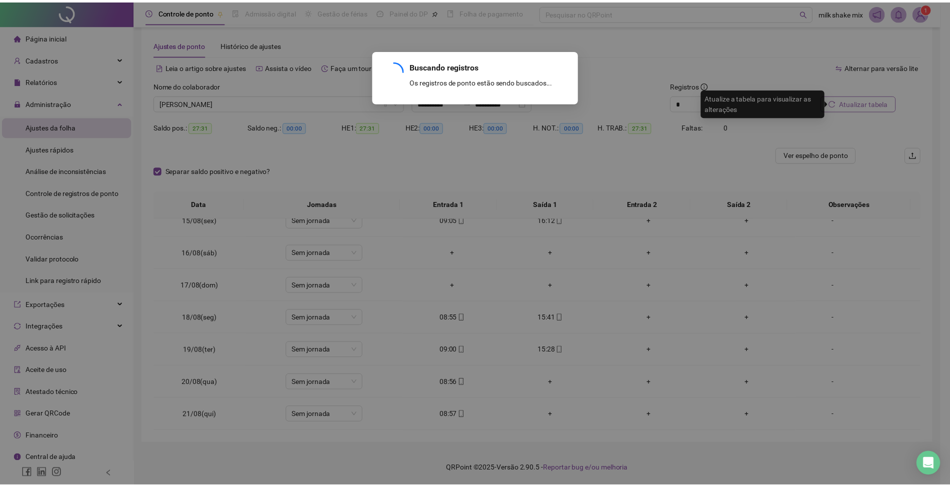
scroll to position [48, 0]
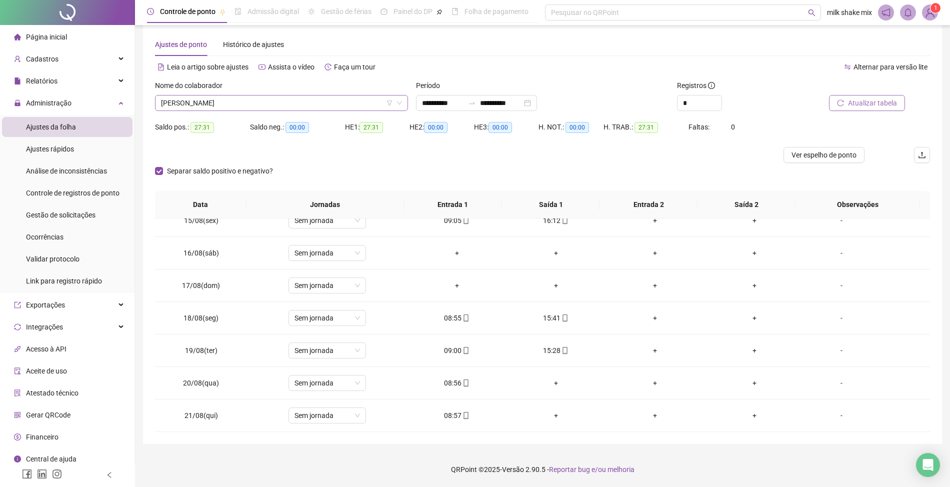
click at [345, 102] on span "[PERSON_NAME]" at bounding box center [281, 102] width 241 height 15
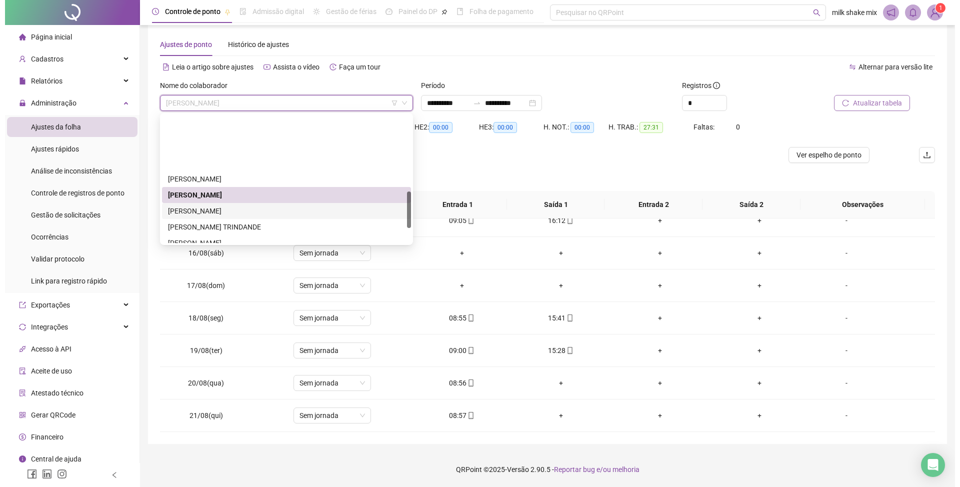
scroll to position [266, 0]
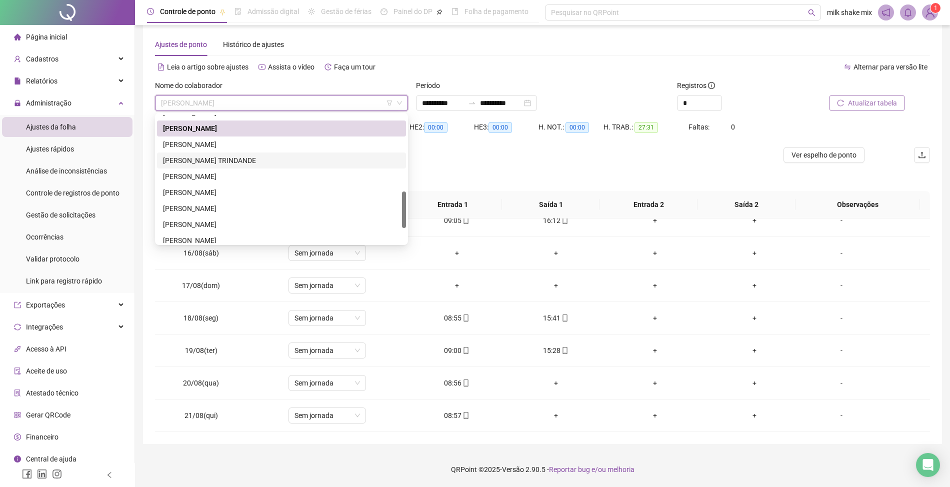
click at [249, 159] on div "[PERSON_NAME] TRINDANDE" at bounding box center [281, 160] width 237 height 11
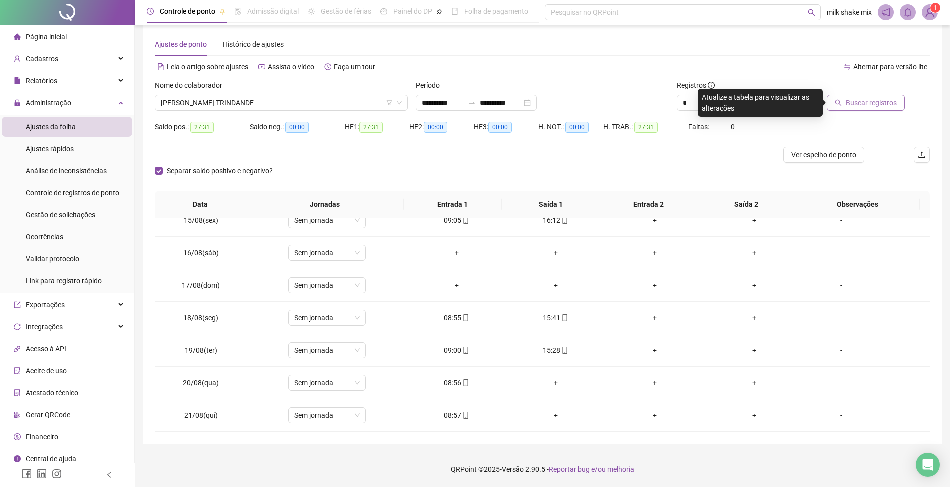
click at [868, 100] on span "Buscar registros" at bounding box center [871, 102] width 51 height 11
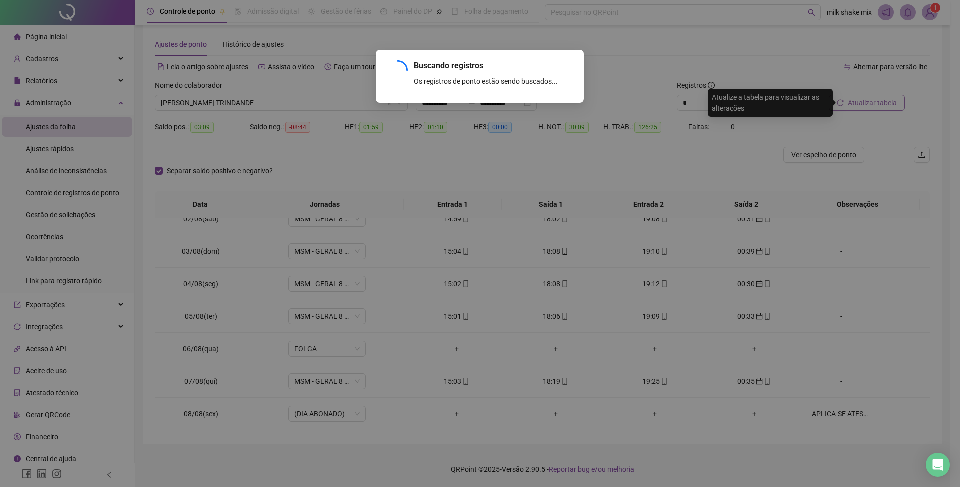
scroll to position [472, 0]
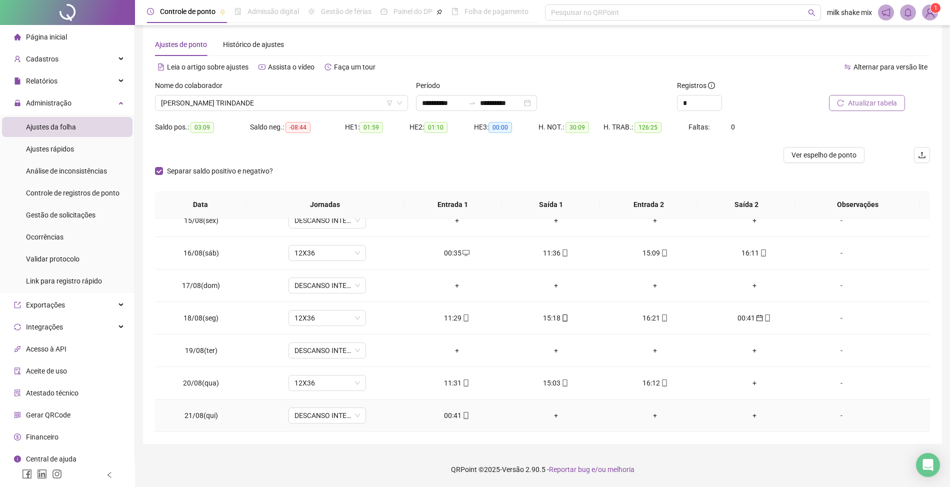
click at [452, 414] on div "00:41" at bounding box center [456, 415] width 83 height 11
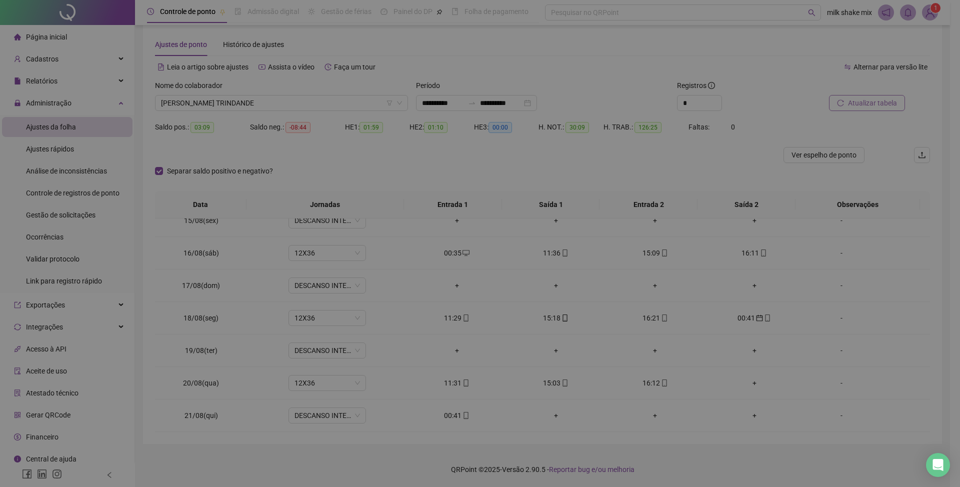
type input "**********"
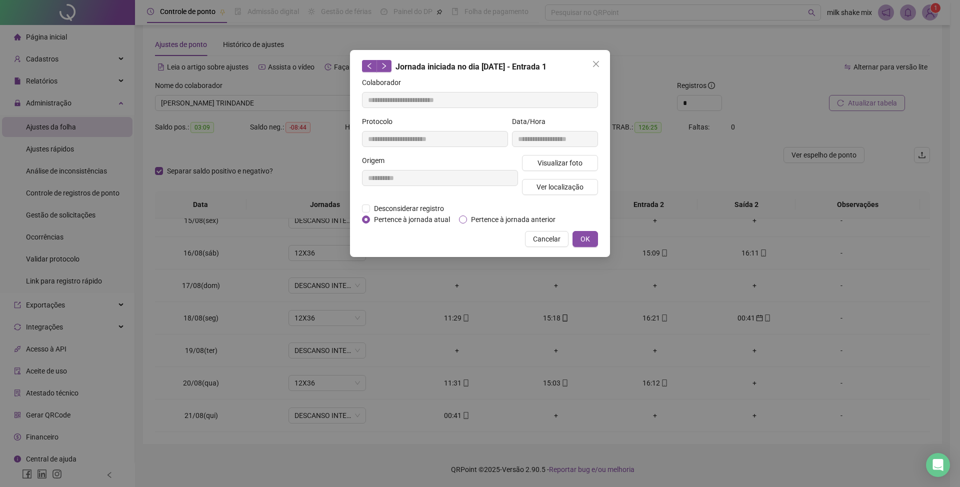
click at [492, 224] on span "Pertence à jornada anterior" at bounding box center [513, 219] width 92 height 11
click at [570, 245] on div "Cancelar OK" at bounding box center [480, 239] width 236 height 16
click at [579, 239] on button "OK" at bounding box center [584, 239] width 25 height 16
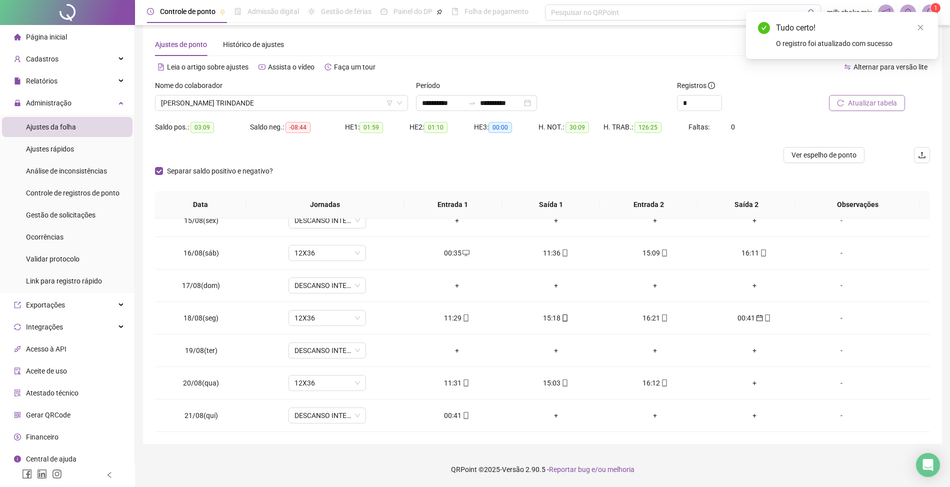
click at [850, 106] on span "Atualizar tabela" at bounding box center [872, 102] width 49 height 11
click at [291, 102] on span "[PERSON_NAME] TRINDANDE" at bounding box center [281, 102] width 241 height 15
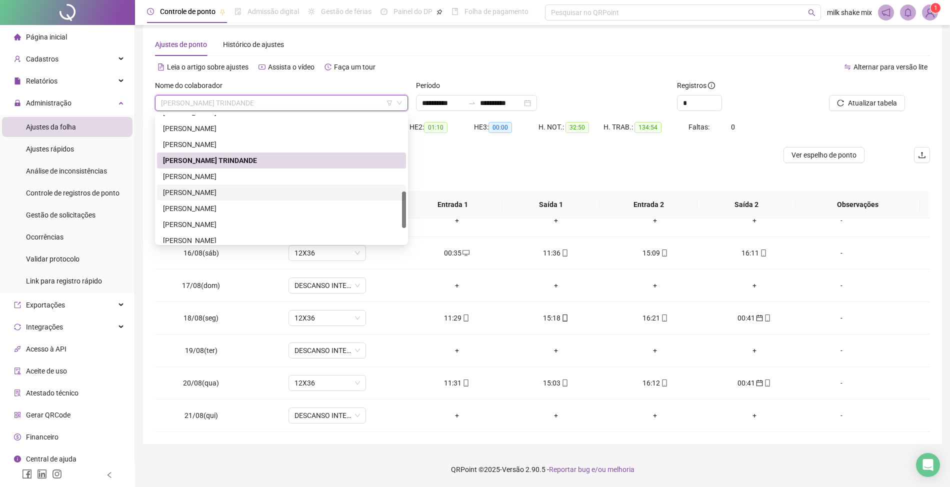
click at [226, 189] on div "[PERSON_NAME]" at bounding box center [281, 192] width 237 height 11
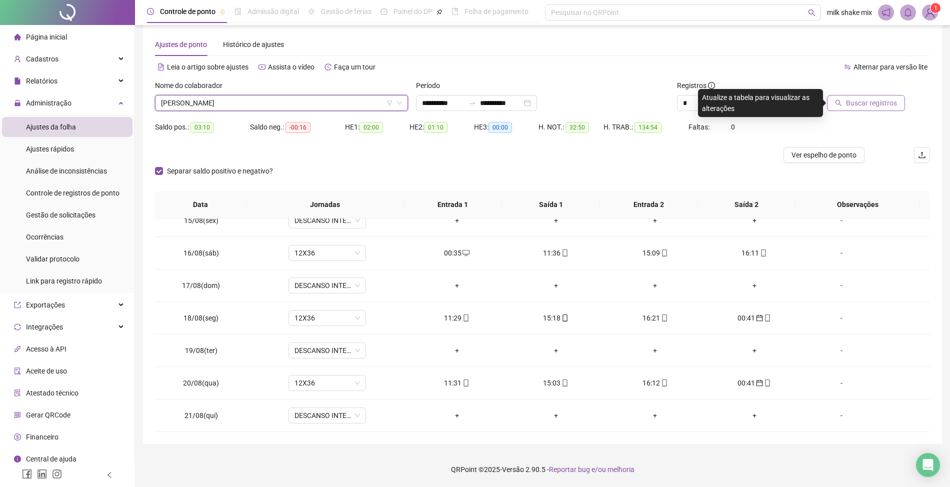
click at [857, 109] on button "Buscar registros" at bounding box center [866, 103] width 78 height 16
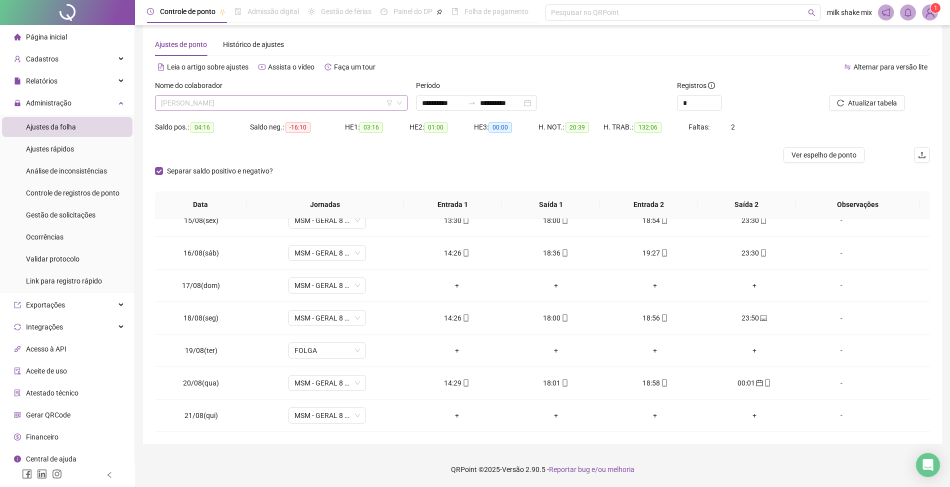
click at [338, 98] on span "[PERSON_NAME]" at bounding box center [281, 102] width 241 height 15
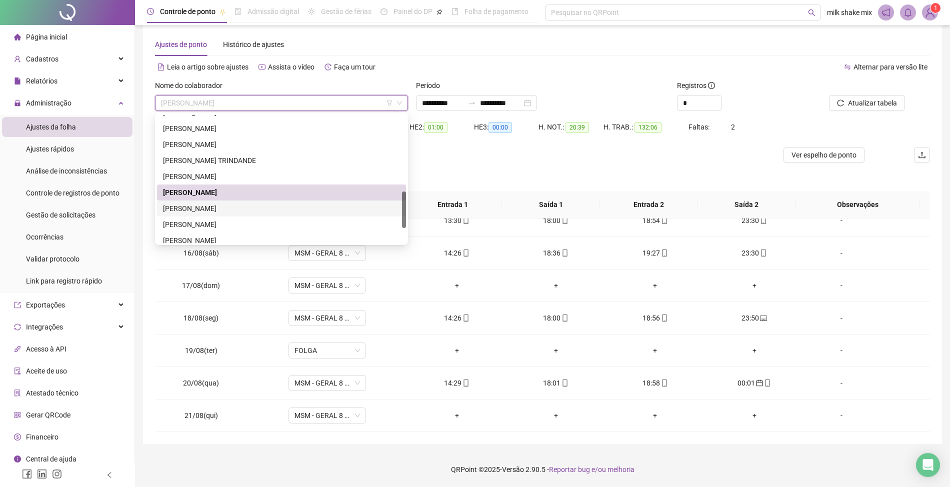
click at [239, 212] on div "[PERSON_NAME]" at bounding box center [281, 208] width 237 height 11
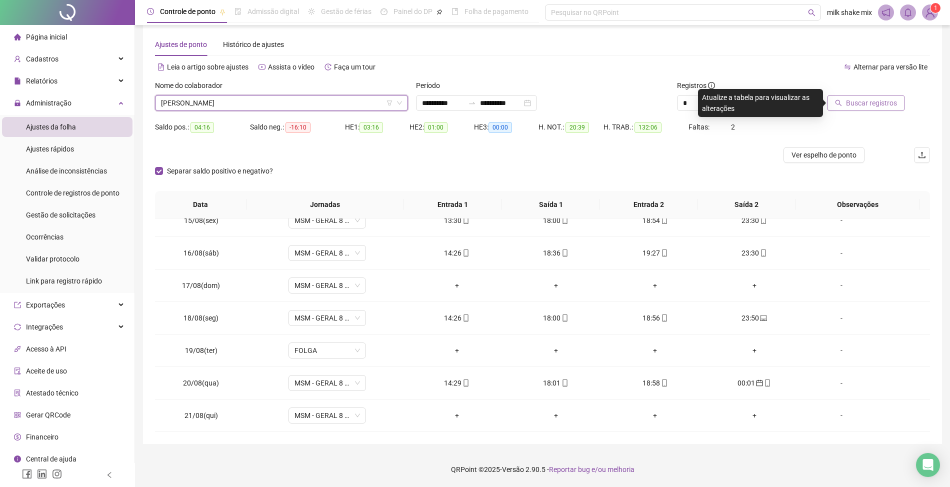
click at [888, 109] on button "Buscar registros" at bounding box center [866, 103] width 78 height 16
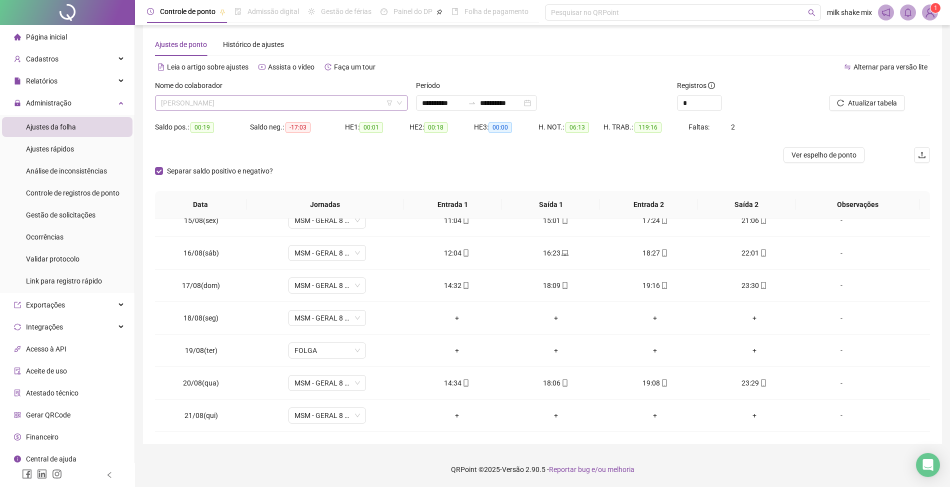
click at [289, 102] on span "[PERSON_NAME]" at bounding box center [281, 102] width 241 height 15
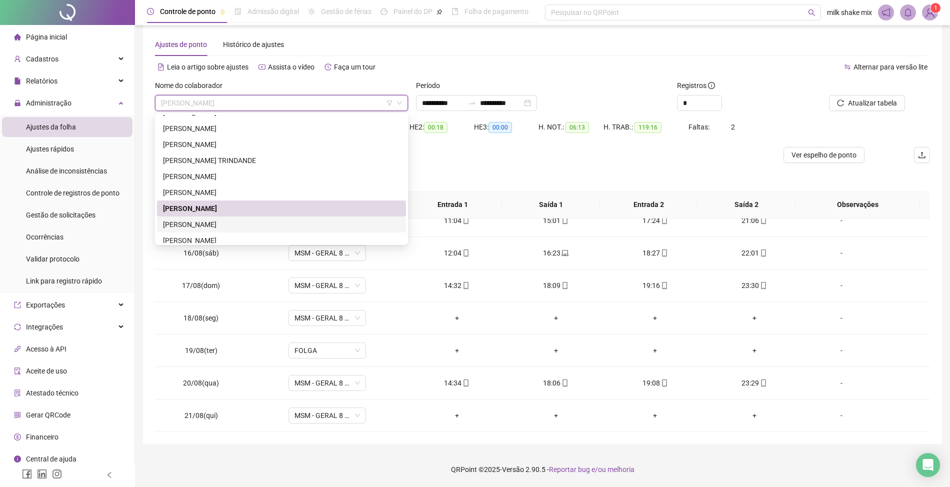
click at [258, 224] on div "[PERSON_NAME]" at bounding box center [281, 224] width 237 height 11
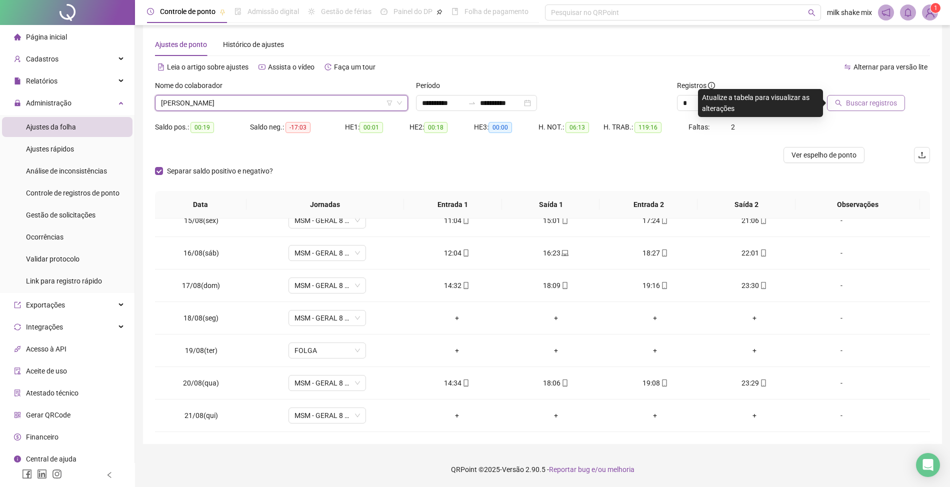
click at [858, 100] on span "Buscar registros" at bounding box center [871, 102] width 51 height 11
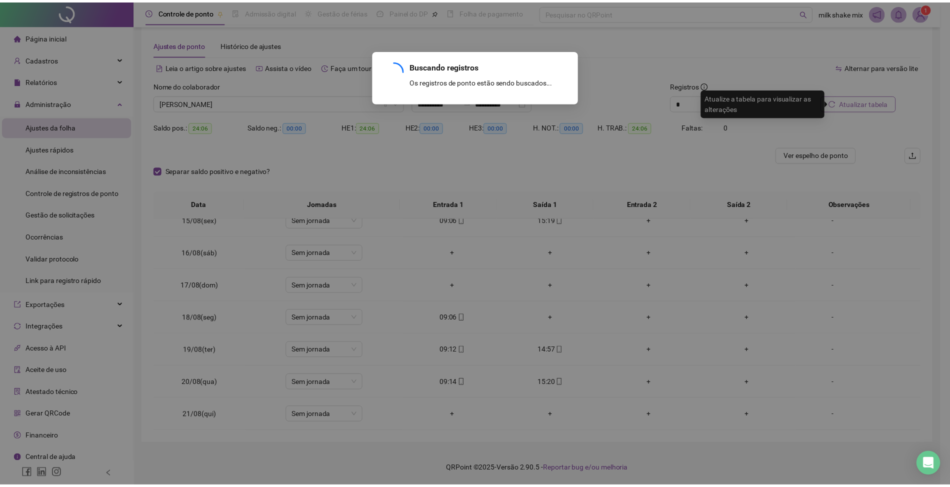
scroll to position [48, 0]
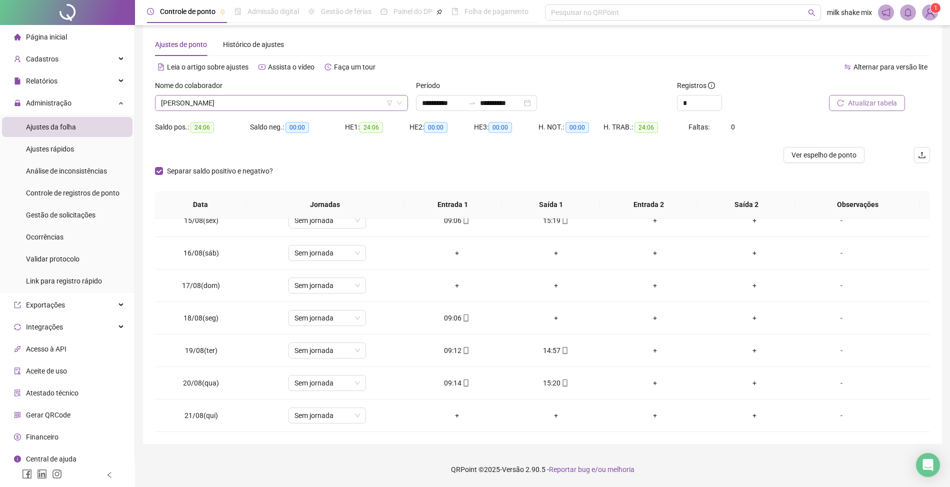
click at [313, 106] on span "[PERSON_NAME]" at bounding box center [281, 102] width 241 height 15
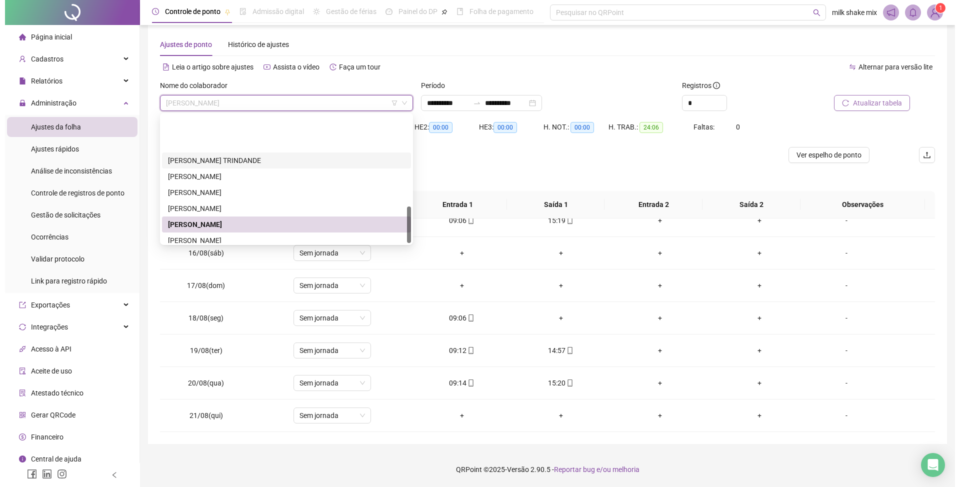
scroll to position [320, 0]
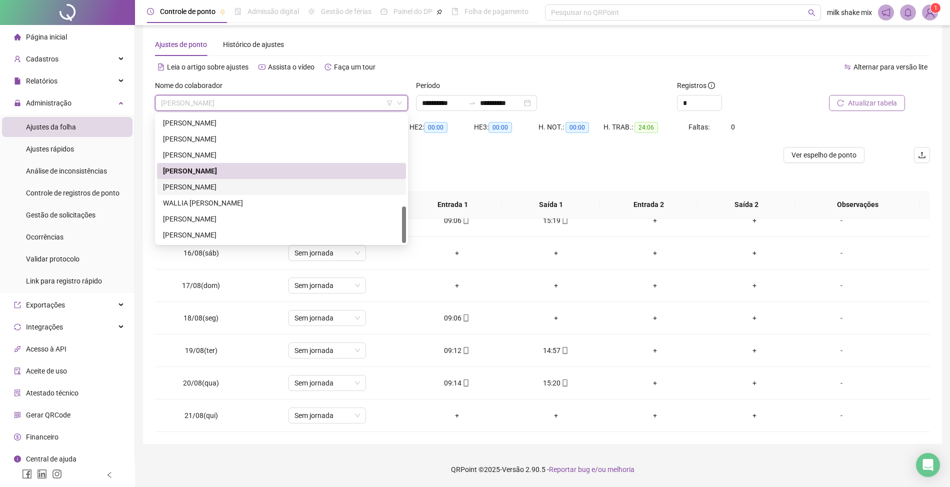
click at [193, 184] on div "[PERSON_NAME]" at bounding box center [281, 186] width 237 height 11
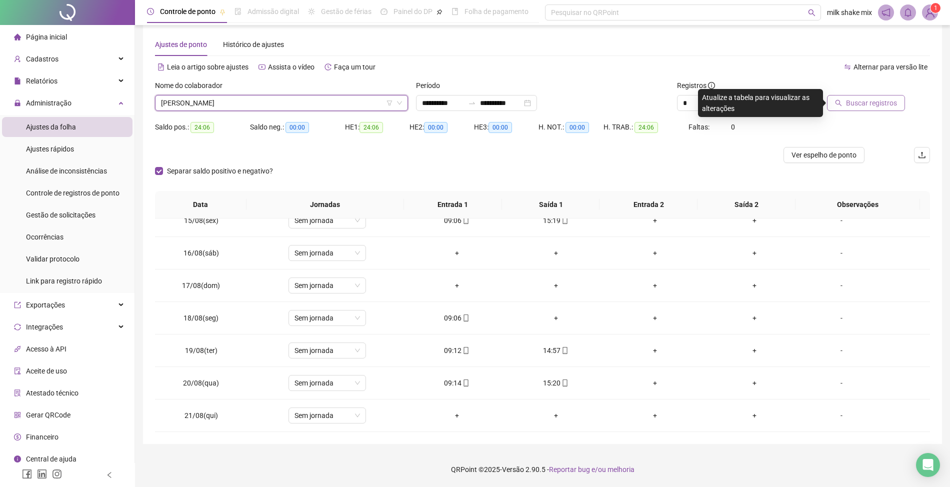
click at [879, 108] on button "Buscar registros" at bounding box center [866, 103] width 78 height 16
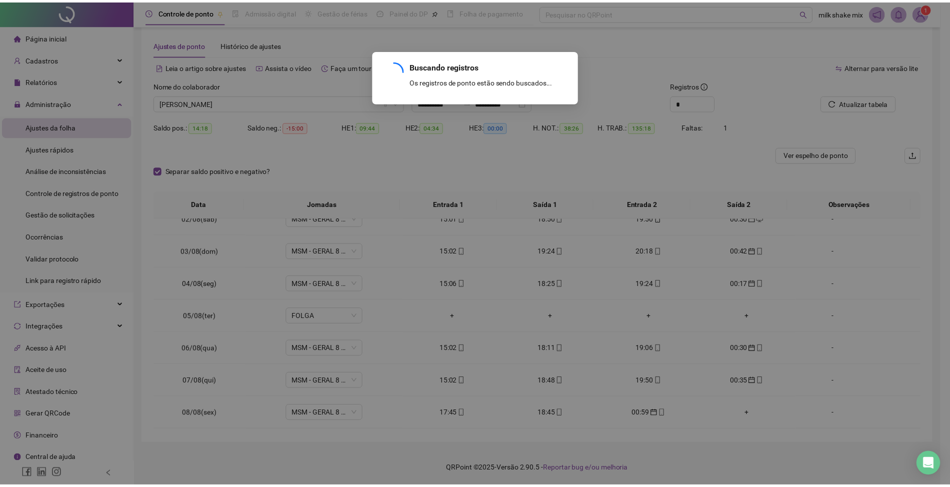
scroll to position [472, 0]
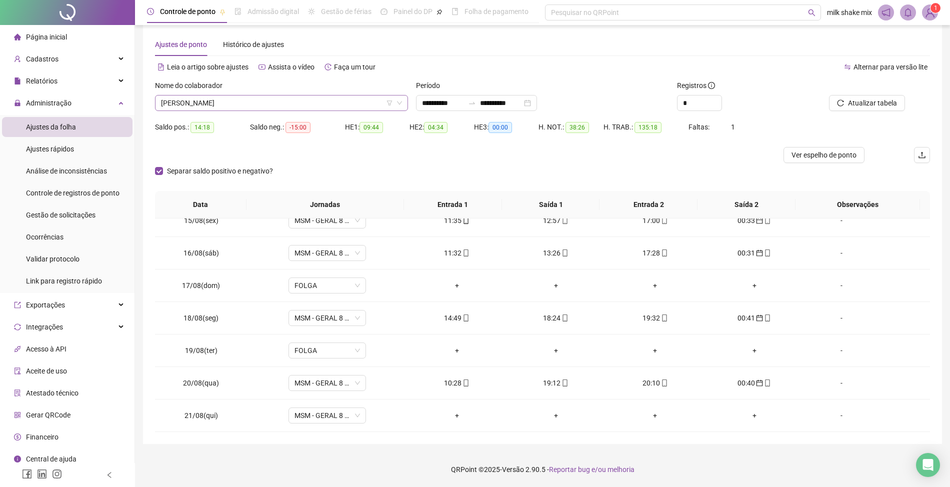
click at [318, 105] on span "[PERSON_NAME]" at bounding box center [281, 102] width 241 height 15
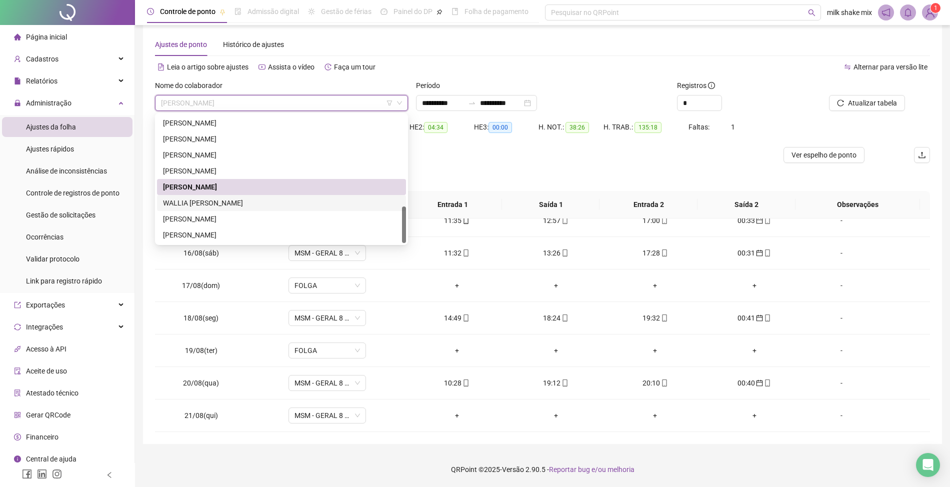
click at [224, 204] on div "WALLIA [PERSON_NAME]" at bounding box center [281, 202] width 237 height 11
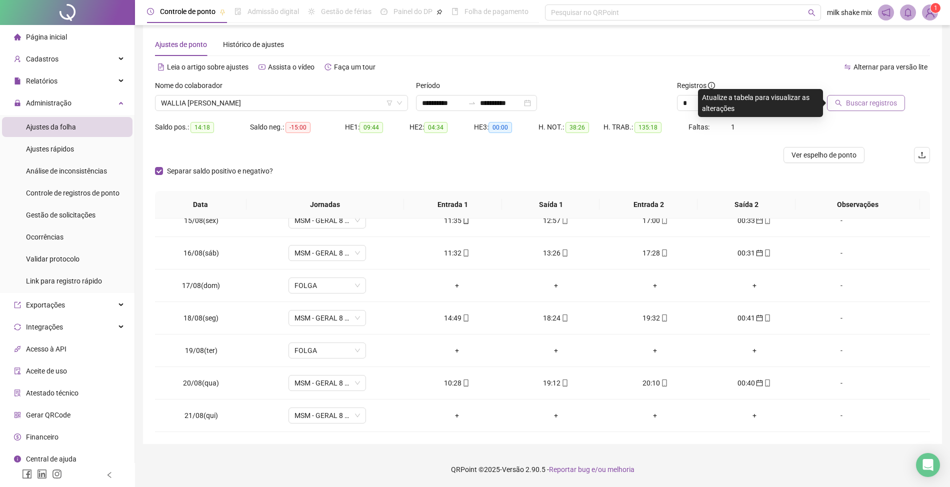
click at [875, 99] on span "Buscar registros" at bounding box center [871, 102] width 51 height 11
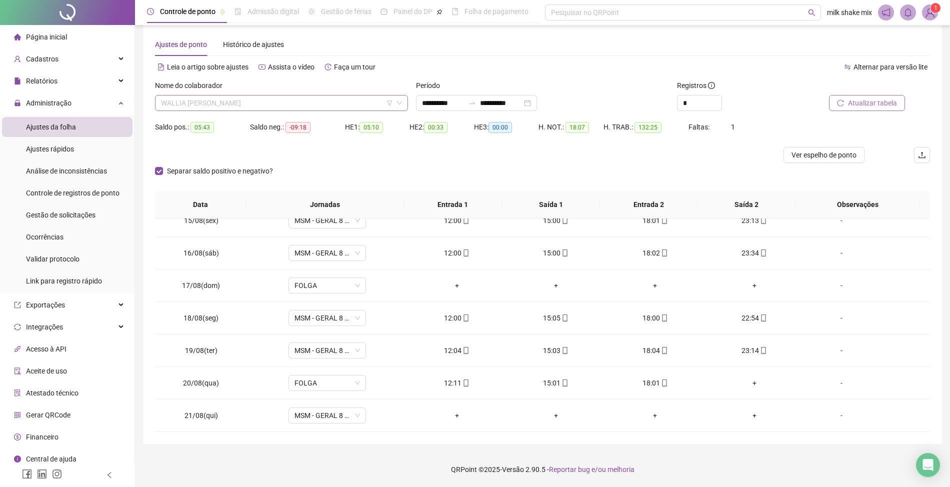
click at [284, 104] on span "WALLIA [PERSON_NAME]" at bounding box center [281, 102] width 241 height 15
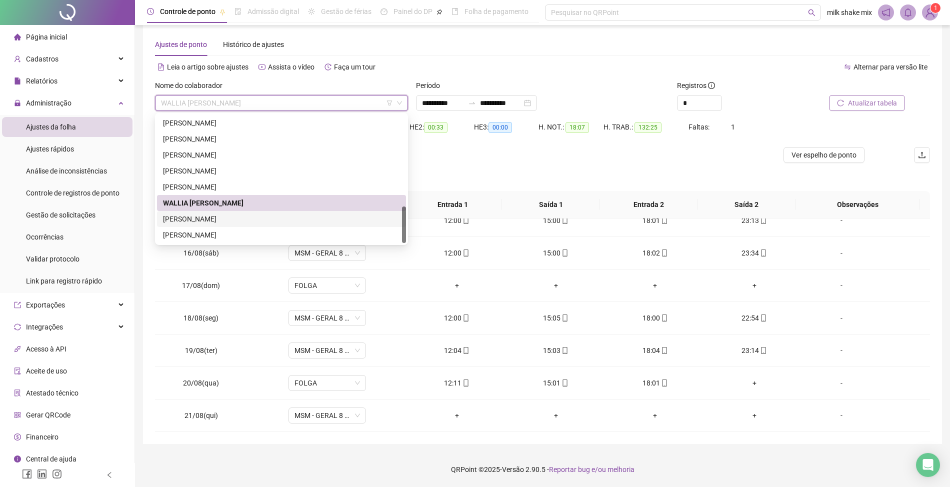
click at [212, 211] on div "[PERSON_NAME]" at bounding box center [281, 219] width 249 height 16
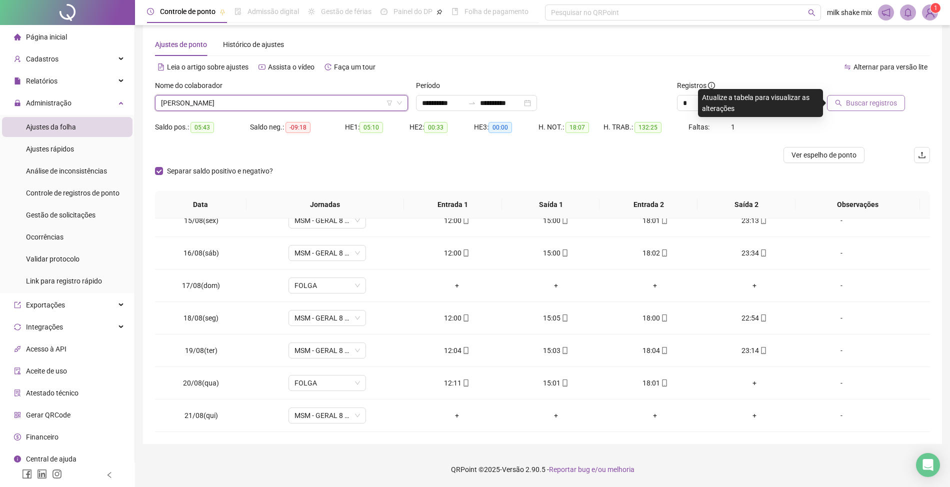
click at [878, 104] on span "Buscar registros" at bounding box center [871, 102] width 51 height 11
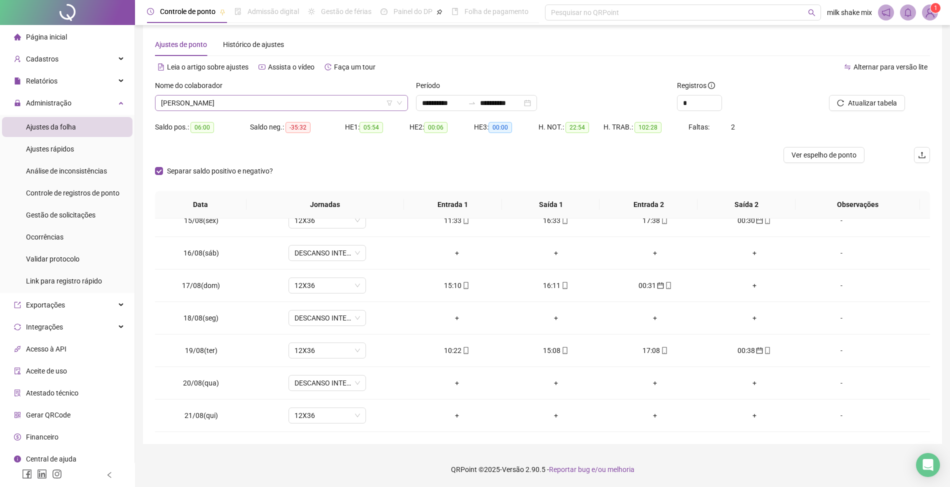
click at [314, 105] on span "[PERSON_NAME]" at bounding box center [281, 102] width 241 height 15
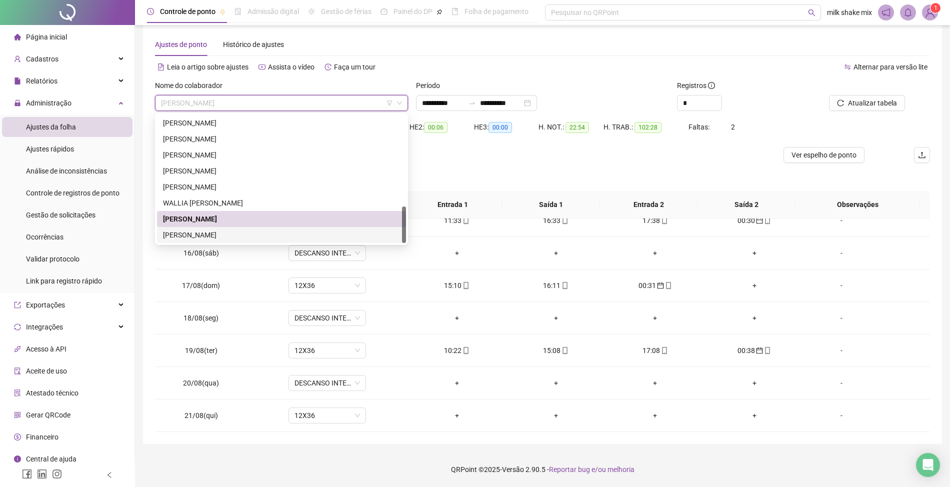
click at [216, 237] on div "[PERSON_NAME]" at bounding box center [281, 234] width 237 height 11
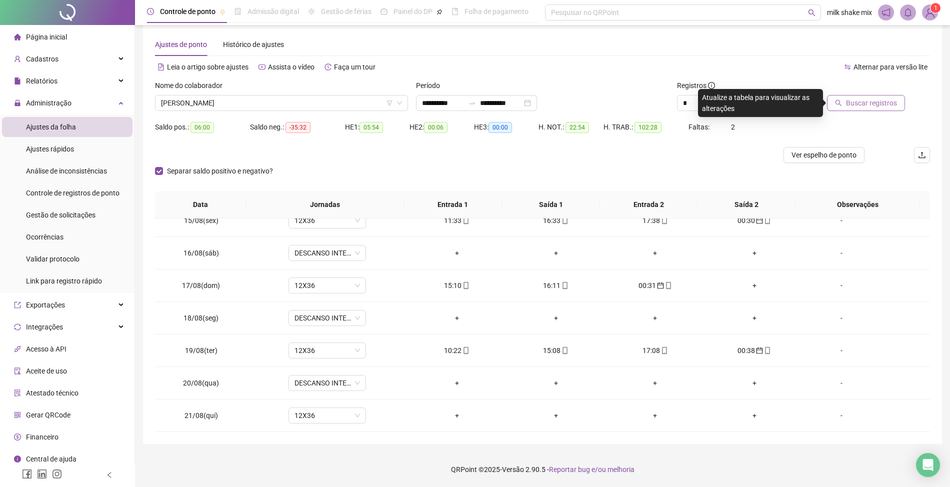
click at [850, 106] on span "Buscar registros" at bounding box center [871, 102] width 51 height 11
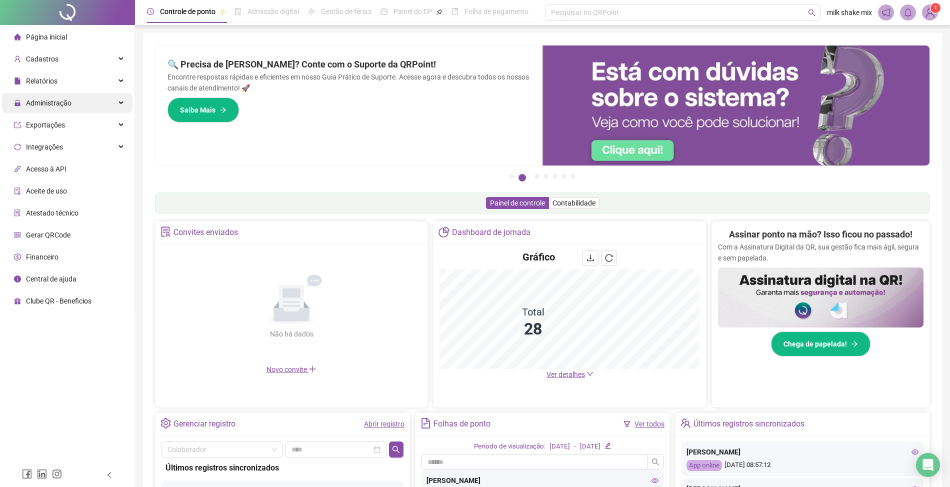
click at [80, 106] on div "Administração" at bounding box center [67, 103] width 130 height 20
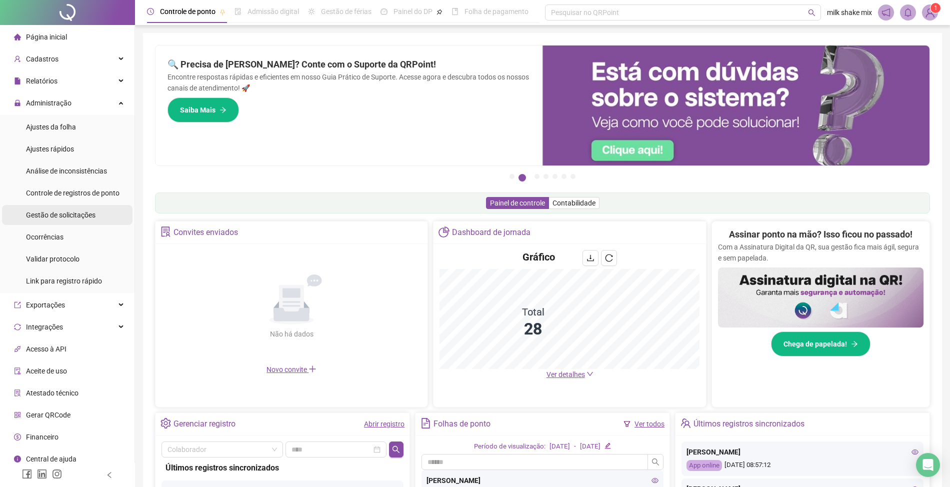
click at [90, 220] on div "Gestão de solicitações" at bounding box center [60, 215] width 69 height 20
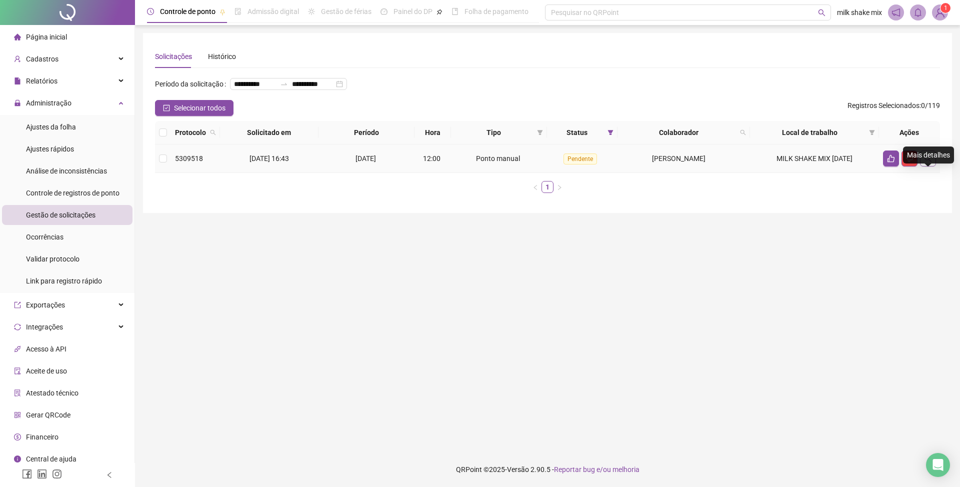
click at [925, 162] on icon "search" at bounding box center [927, 158] width 7 height 7
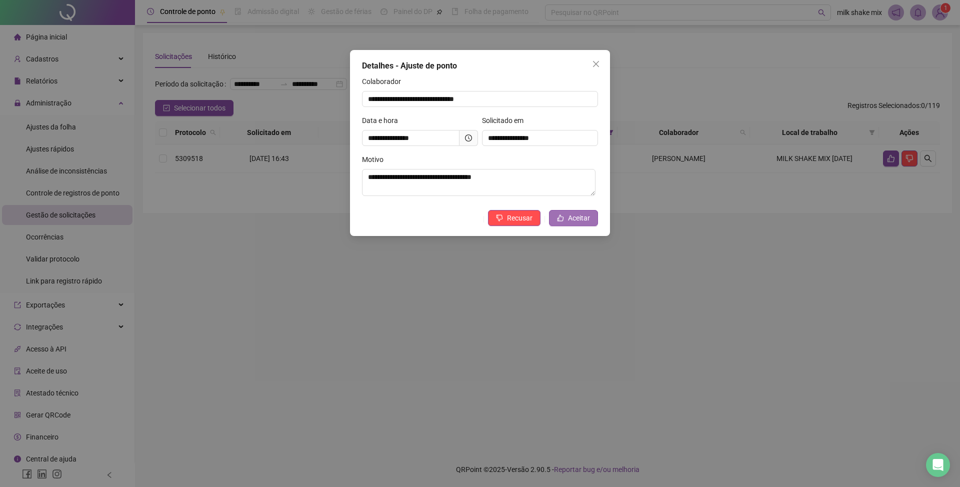
click at [576, 222] on span "Aceitar" at bounding box center [579, 217] width 22 height 11
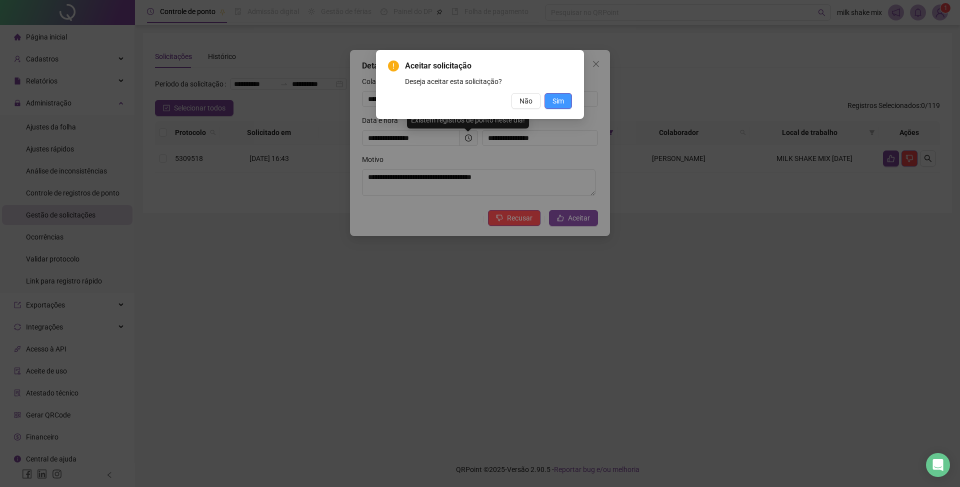
click at [558, 104] on span "Sim" at bounding box center [557, 100] width 11 height 11
